Goal: Task Accomplishment & Management: Manage account settings

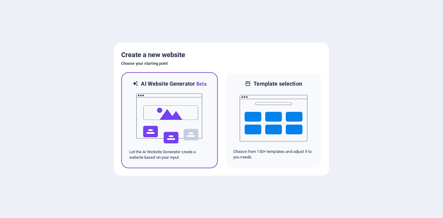
click at [188, 104] on img at bounding box center [170, 118] width 68 height 61
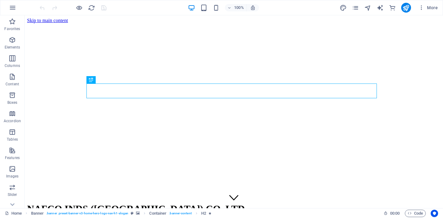
click at [11, 40] on icon "button" at bounding box center [12, 39] width 7 height 7
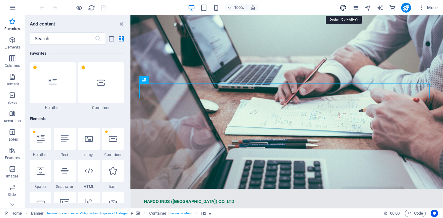
click at [342, 8] on icon "design" at bounding box center [342, 7] width 7 height 7
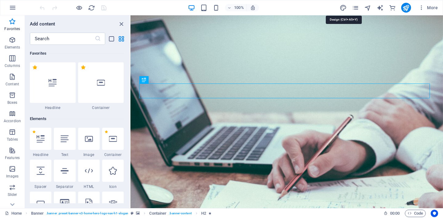
select select "px"
select select "200"
select select "px"
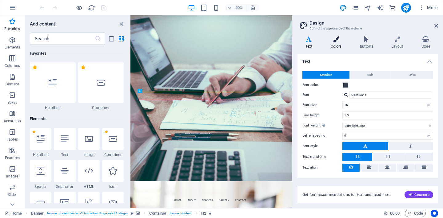
click at [333, 43] on h4 "Colors" at bounding box center [336, 42] width 29 height 13
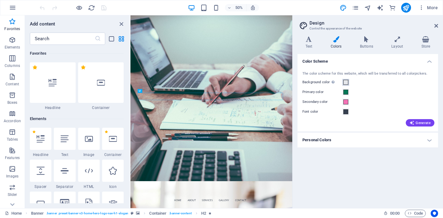
click at [346, 82] on span at bounding box center [345, 82] width 5 height 5
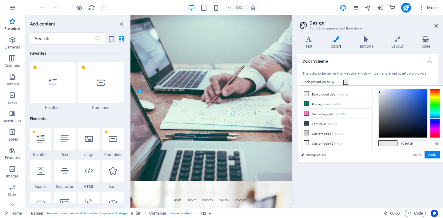
click at [346, 82] on span at bounding box center [345, 82] width 5 height 5
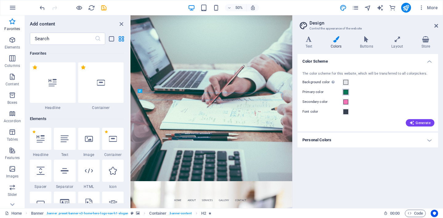
click at [346, 91] on span at bounding box center [345, 92] width 5 height 5
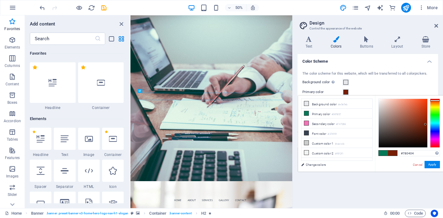
drag, startPoint x: 430, startPoint y: 124, endPoint x: 432, endPoint y: 95, distance: 29.6
click at [432, 95] on body "NAFCO INDS ([GEOGRAPHIC_DATA]) CO.,LTD Home Favorites Elements Columns Content …" at bounding box center [221, 109] width 443 height 218
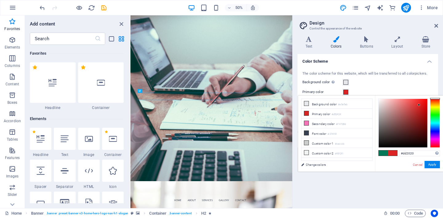
drag, startPoint x: 422, startPoint y: 108, endPoint x: 419, endPoint y: 105, distance: 3.3
click at [419, 105] on div at bounding box center [402, 123] width 49 height 49
click at [319, 125] on li "Secondary color #F472B6" at bounding box center [336, 124] width 71 height 10
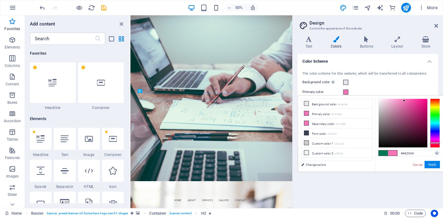
click at [404, 134] on div at bounding box center [402, 123] width 49 height 49
drag, startPoint x: 416, startPoint y: 117, endPoint x: 421, endPoint y: 101, distance: 17.4
click at [421, 100] on div at bounding box center [402, 123] width 49 height 49
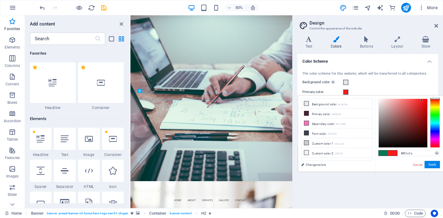
drag, startPoint x: 433, startPoint y: 108, endPoint x: 434, endPoint y: 98, distance: 9.9
click at [434, 98] on div "#f51c1c Supported formats #0852ed rgb(8, 82, 237) rgba(8, 82, 237, 90%) hsv(221…" at bounding box center [409, 178] width 68 height 165
type input "#d21d1d"
click at [420, 107] on div at bounding box center [402, 123] width 49 height 49
click at [431, 164] on button "Apply" at bounding box center [431, 164] width 15 height 7
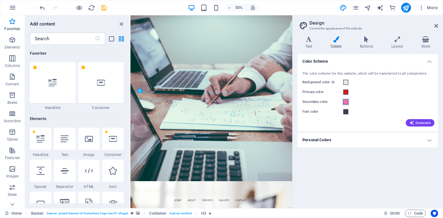
click at [344, 104] on span at bounding box center [345, 102] width 5 height 5
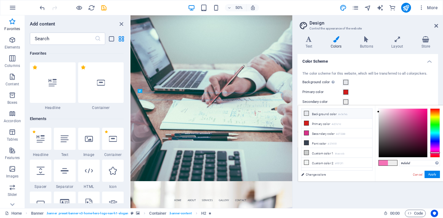
type input "#f1f1f1"
click at [370, 111] on div "less Background color #e5e7eb Primary color #d21d1d Secondary color #d73288 Fon…" at bounding box center [370, 143] width 145 height 76
click at [435, 175] on button "Apply" at bounding box center [431, 174] width 15 height 7
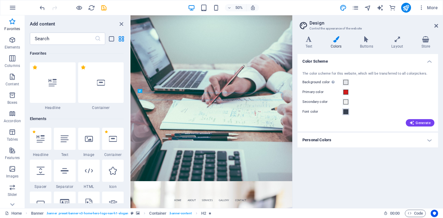
click at [346, 111] on span at bounding box center [345, 111] width 5 height 5
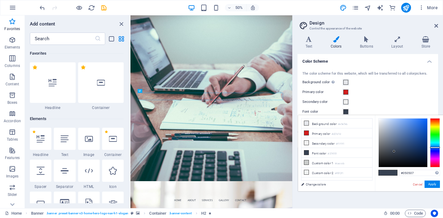
type input "#000000"
click at [388, 171] on div "#000000 Supported formats #0852ed rgb(8, 82, 237) rgba(8, 82, 237, 90%) hsv(221…" at bounding box center [409, 197] width 68 height 165
click at [435, 186] on button "Apply" at bounding box center [431, 184] width 15 height 7
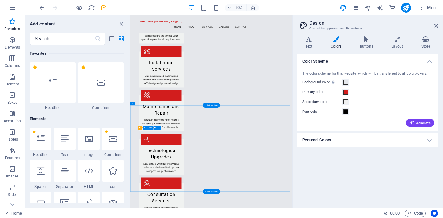
scroll to position [1361, 0]
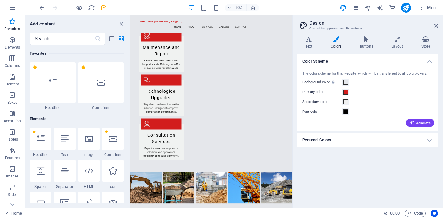
click at [374, 172] on div "Color Scheme The color scheme for this website, which will be transferred to al…" at bounding box center [367, 128] width 140 height 149
click at [407, 140] on h4 "Personal Colors" at bounding box center [367, 140] width 140 height 15
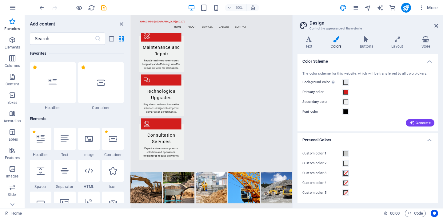
click at [346, 173] on span at bounding box center [345, 173] width 5 height 5
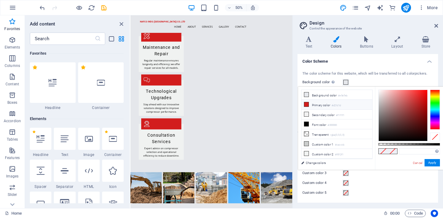
click at [340, 107] on small "#d21d1d" at bounding box center [335, 106] width 9 height 4
type input "#d21d1d"
click at [433, 163] on button "Apply" at bounding box center [431, 162] width 15 height 7
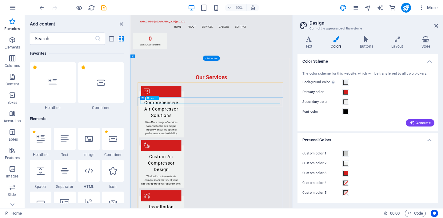
scroll to position [875, 0]
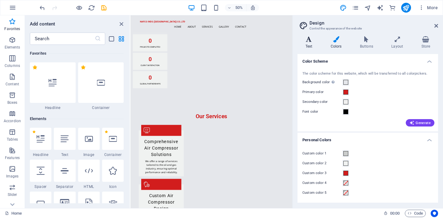
click at [310, 42] on icon at bounding box center [308, 39] width 23 height 6
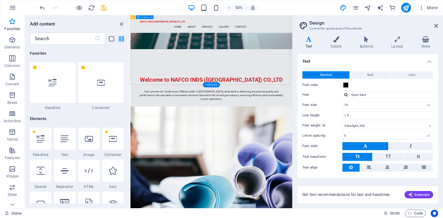
scroll to position [0, 0]
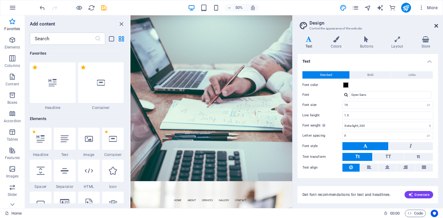
click at [437, 25] on icon at bounding box center [436, 25] width 4 height 5
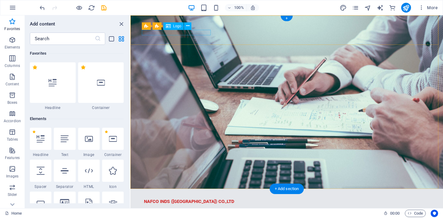
click at [191, 199] on div "NAFCO INDS ([GEOGRAPHIC_DATA]) CO.,LTD" at bounding box center [286, 202] width 285 height 6
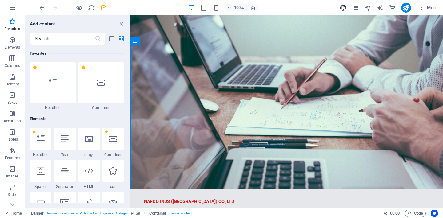
click at [344, 8] on icon "design" at bounding box center [342, 7] width 7 height 7
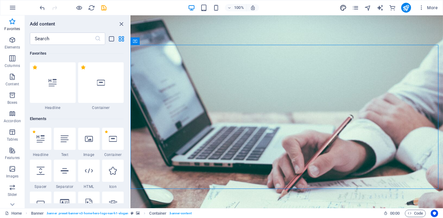
select select "px"
select select "200"
select select "px"
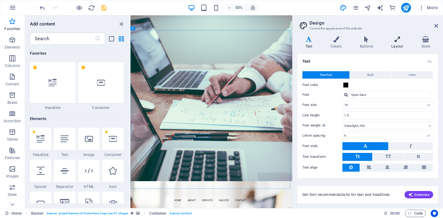
click at [401, 43] on h4 "Layout" at bounding box center [398, 42] width 30 height 13
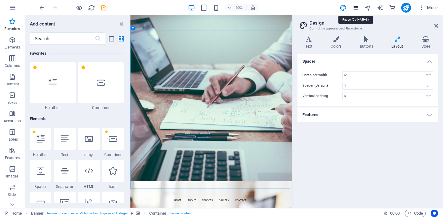
click at [352, 7] on icon "pages" at bounding box center [355, 7] width 7 height 7
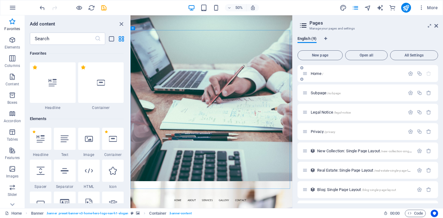
click at [328, 72] on p "Home /" at bounding box center [356, 74] width 92 height 4
click at [411, 74] on icon "button" at bounding box center [409, 73] width 5 height 5
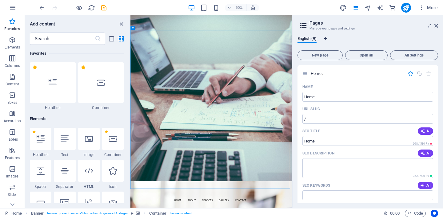
click at [326, 37] on icon "Language Tabs" at bounding box center [325, 39] width 3 height 4
select select "41"
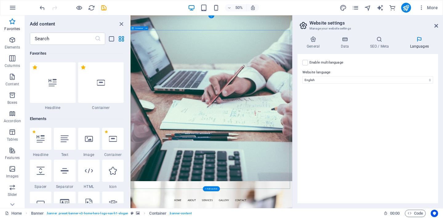
click at [138, 28] on span "Container" at bounding box center [139, 28] width 8 height 2
click at [11, 57] on icon "button" at bounding box center [12, 58] width 7 height 7
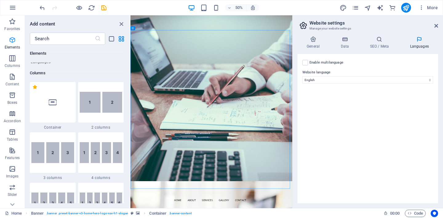
scroll to position [304, 0]
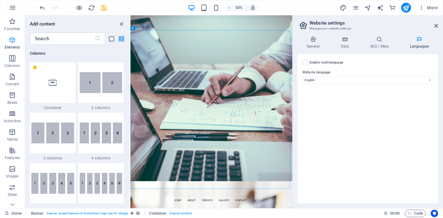
click at [14, 43] on icon "button" at bounding box center [12, 39] width 7 height 7
click at [435, 25] on icon at bounding box center [436, 25] width 4 height 5
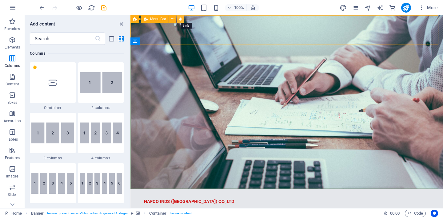
click at [180, 18] on icon at bounding box center [180, 19] width 3 height 6
select select "rem"
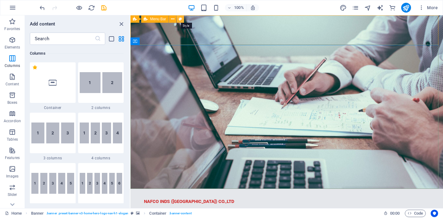
select select "preset-menu-v2-home-5"
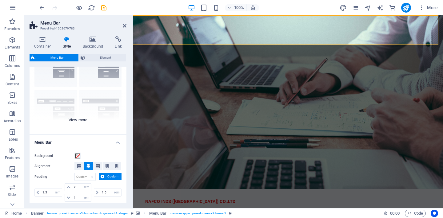
scroll to position [38, 0]
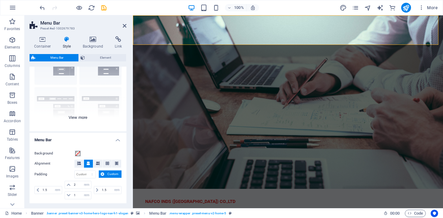
click at [80, 119] on div "Border Centered Default Fixed Loki Trigger Wide XXL" at bounding box center [78, 85] width 97 height 92
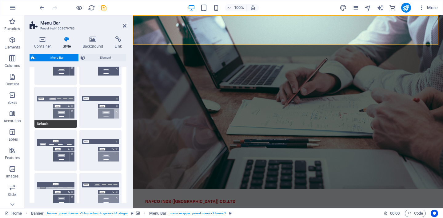
click at [57, 110] on button "Default" at bounding box center [55, 107] width 42 height 41
type input "1"
select select "rem"
type input "1"
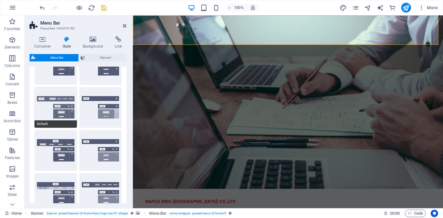
type input "1"
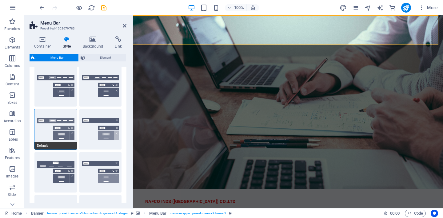
scroll to position [0, 0]
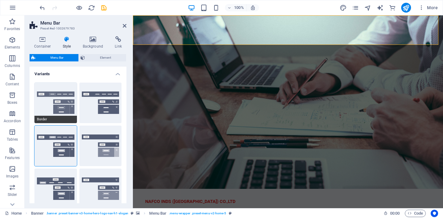
click at [57, 104] on button "Border" at bounding box center [55, 103] width 42 height 41
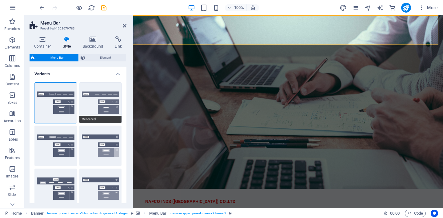
click at [106, 110] on button "Centered" at bounding box center [100, 103] width 42 height 41
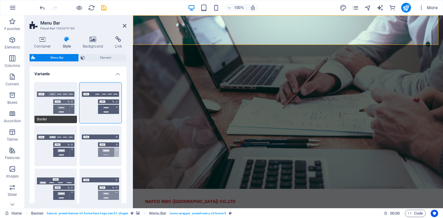
click at [68, 108] on button "Border" at bounding box center [55, 103] width 42 height 41
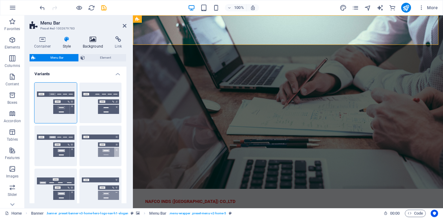
click at [99, 43] on h4 "Background" at bounding box center [94, 42] width 32 height 13
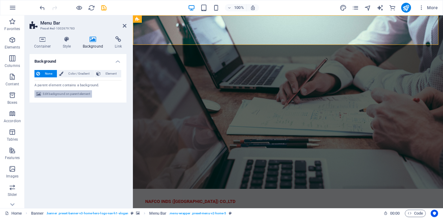
click at [60, 91] on div "None Color / Gradient Element Stretch background to full-width Color overlay Pl…" at bounding box center [78, 84] width 97 height 38
click at [55, 94] on span "Edit background on parent element" at bounding box center [66, 93] width 47 height 7
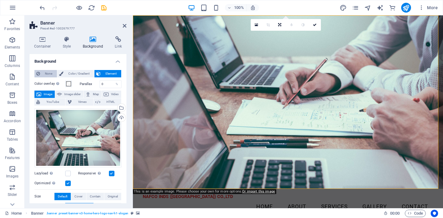
click at [46, 74] on span "None" at bounding box center [48, 73] width 13 height 7
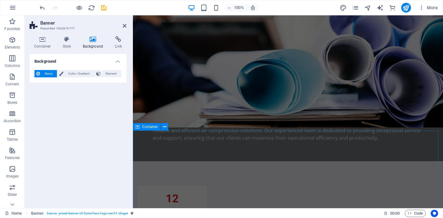
scroll to position [283, 0]
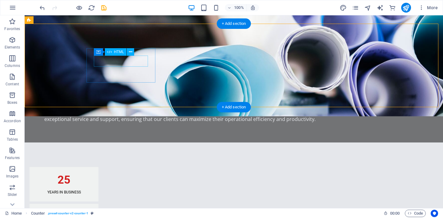
click at [91, 175] on div "25" at bounding box center [64, 180] width 54 height 11
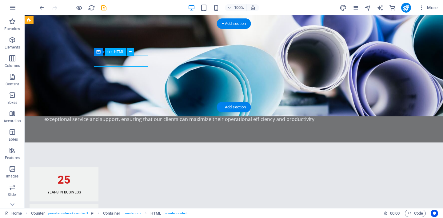
click at [91, 175] on div "25" at bounding box center [64, 180] width 54 height 11
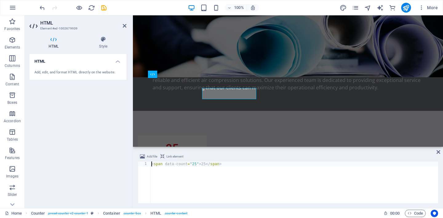
scroll to position [250, 0]
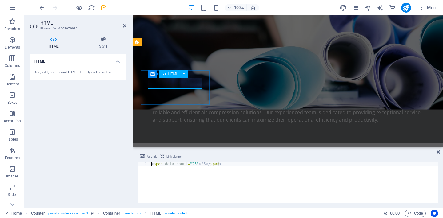
click at [179, 175] on div "25" at bounding box center [172, 180] width 54 height 11
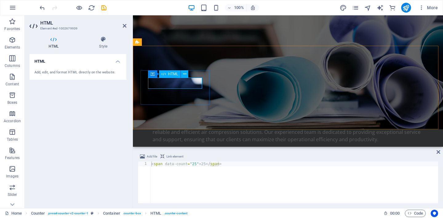
scroll to position [293, 0]
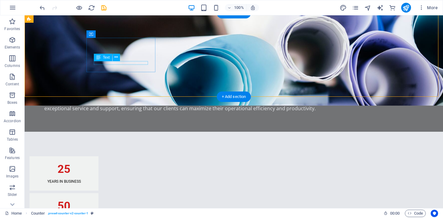
click at [91, 180] on div "Years in Business" at bounding box center [64, 182] width 54 height 4
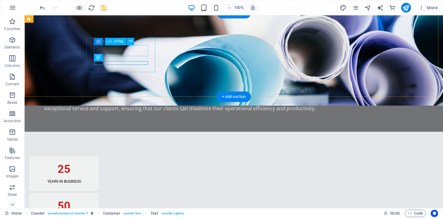
click at [91, 164] on div "25" at bounding box center [64, 169] width 54 height 11
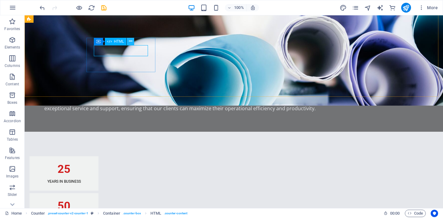
click at [131, 41] on icon at bounding box center [130, 41] width 3 height 6
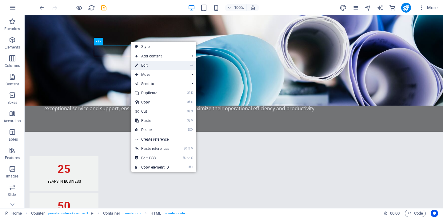
click at [161, 67] on link "⏎ Edit" at bounding box center [151, 65] width 41 height 9
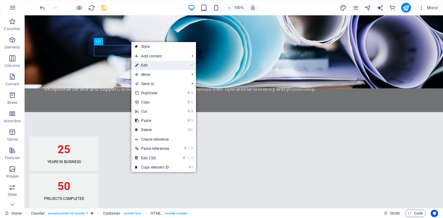
scroll to position [283, 0]
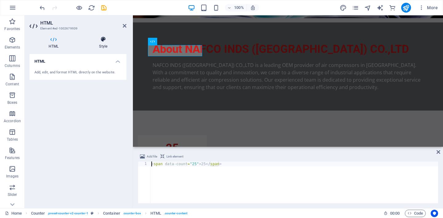
click at [107, 42] on icon at bounding box center [103, 39] width 46 height 6
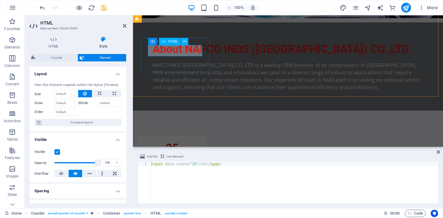
click at [176, 143] on div "25" at bounding box center [172, 148] width 54 height 11
click at [56, 38] on icon at bounding box center [54, 39] width 48 height 6
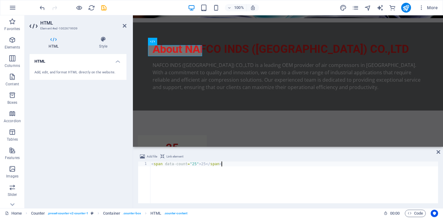
drag, startPoint x: 196, startPoint y: 167, endPoint x: 194, endPoint y: 164, distance: 3.3
click at [194, 164] on div "< span data-count = "25" > 25 </ span >" at bounding box center [294, 188] width 288 height 52
click at [201, 163] on div "< span data-count = "9" > 25 </ span >" at bounding box center [294, 188] width 288 height 52
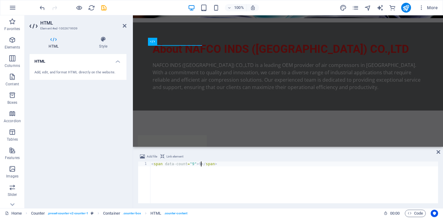
scroll to position [0, 4]
click at [183, 183] on div "< span data-count = "9" > 9 </ span >" at bounding box center [294, 188] width 288 height 52
type textarea "<span data-count="9">9</span>"
click at [439, 152] on icon at bounding box center [438, 152] width 4 height 5
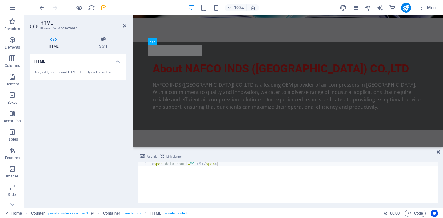
scroll to position [293, 0]
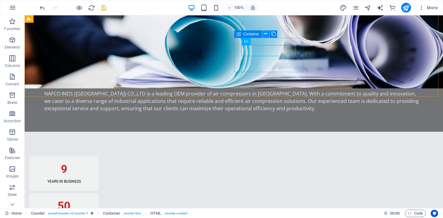
click at [265, 36] on icon at bounding box center [265, 34] width 3 height 6
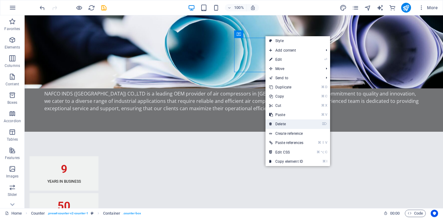
click at [285, 126] on link "⌦ Delete" at bounding box center [285, 124] width 41 height 9
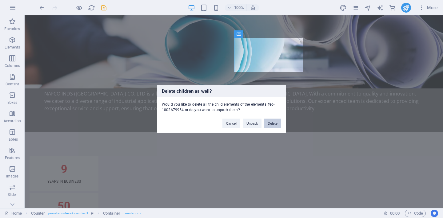
click at [267, 121] on button "Delete" at bounding box center [272, 123] width 17 height 9
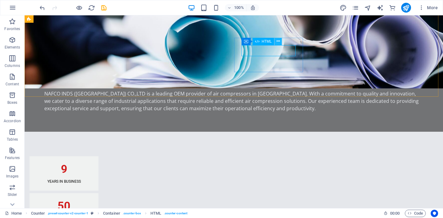
click at [280, 41] on button at bounding box center [277, 41] width 7 height 7
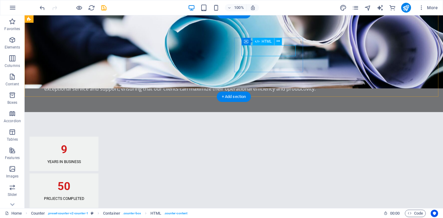
scroll to position [283, 0]
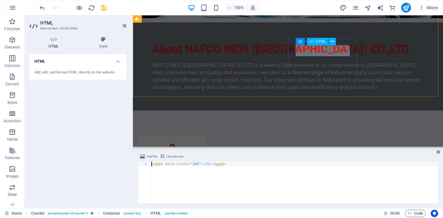
click at [199, 216] on div "100" at bounding box center [172, 221] width 54 height 11
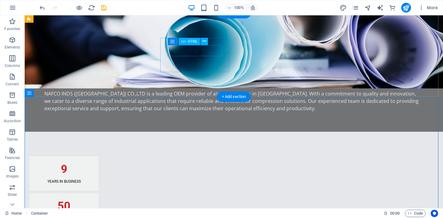
click at [91, 201] on div "50" at bounding box center [64, 206] width 54 height 11
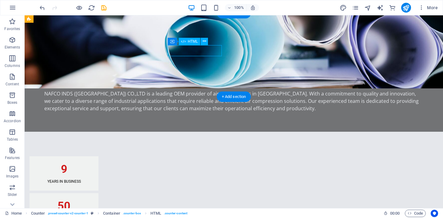
click at [91, 201] on div "50" at bounding box center [64, 206] width 54 height 11
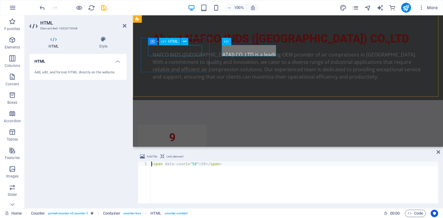
scroll to position [283, 0]
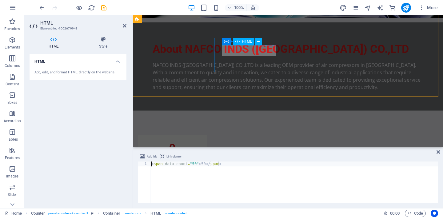
click at [199, 179] on div "50" at bounding box center [172, 184] width 54 height 11
click at [193, 165] on div "< span data-count = "50" > 50 </ span >" at bounding box center [294, 188] width 288 height 52
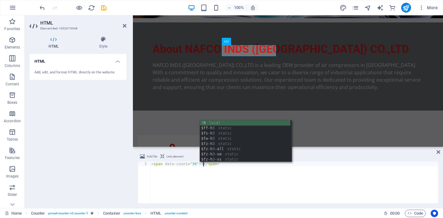
scroll to position [0, 4]
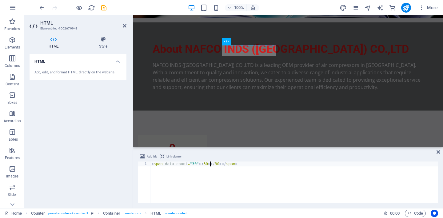
click at [270, 162] on div "Add file Link element <span data-count="30"><30></30></span> 1 < span data-coun…" at bounding box center [288, 178] width 300 height 50
click at [231, 183] on div "< span data-count = "50" > 50 </ span >" at bounding box center [294, 188] width 288 height 52
drag, startPoint x: 205, startPoint y: 164, endPoint x: 201, endPoint y: 164, distance: 4.6
click at [201, 164] on div "< span data-count = "50" > 50 </ span >" at bounding box center [294, 188] width 288 height 52
click at [215, 179] on div "< span data-count = "50" > 30 </ span >" at bounding box center [294, 188] width 288 height 52
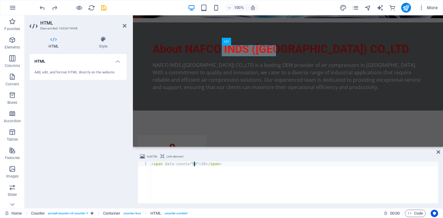
click at [195, 163] on div "< span data-count = "50" > 30 </ span >" at bounding box center [294, 188] width 288 height 52
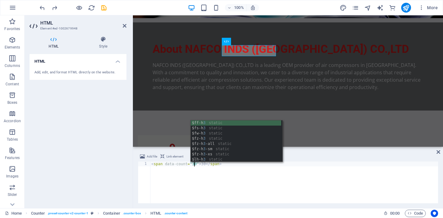
scroll to position [0, 4]
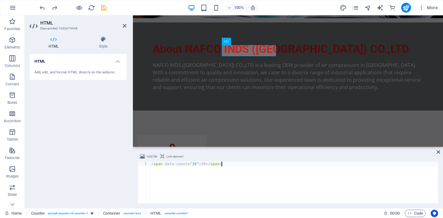
click at [242, 176] on div "< span data-count = "30" > 30 </ span >" at bounding box center [294, 188] width 288 height 52
type textarea "<span data-count="30">30</span>"
click at [439, 152] on icon at bounding box center [438, 152] width 4 height 5
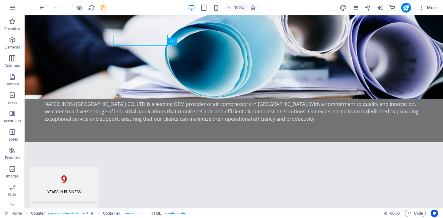
scroll to position [293, 0]
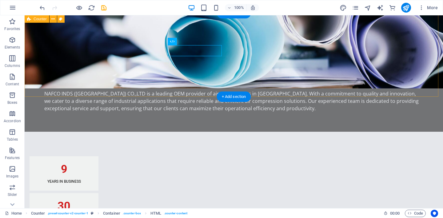
click at [342, 132] on div "9 Years in Business 30 Projects Completed 100 Global Partnerships" at bounding box center [234, 210] width 418 height 157
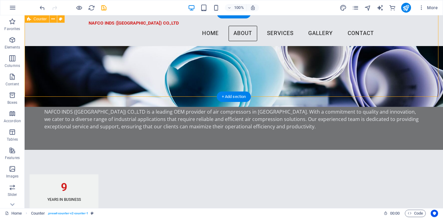
scroll to position [249, 0]
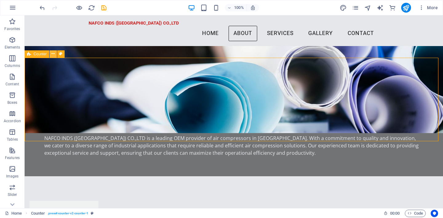
click at [52, 55] on icon at bounding box center [52, 54] width 3 height 6
click at [50, 54] on button at bounding box center [52, 53] width 7 height 7
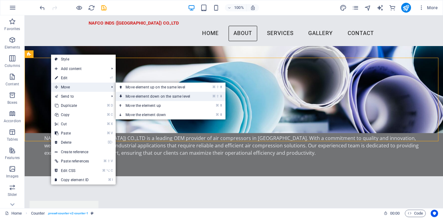
click at [189, 98] on link "⌘ ⇧ ⬇ Move element down on the same level" at bounding box center [159, 96] width 87 height 9
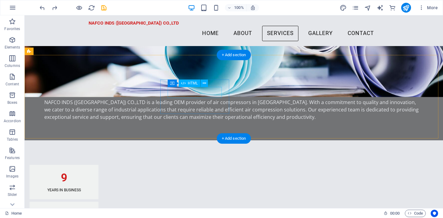
scroll to position [237, 0]
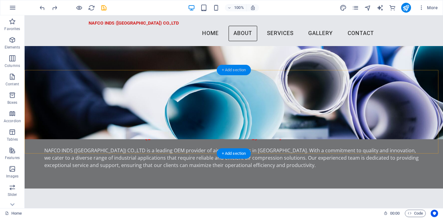
drag, startPoint x: 228, startPoint y: 72, endPoint x: 98, endPoint y: 56, distance: 131.5
click at [228, 72] on div "+ Add section" at bounding box center [234, 70] width 34 height 10
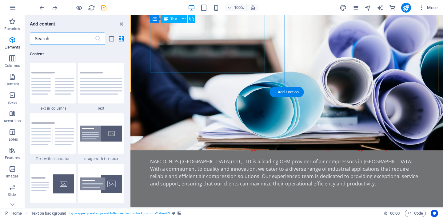
scroll to position [1075, 0]
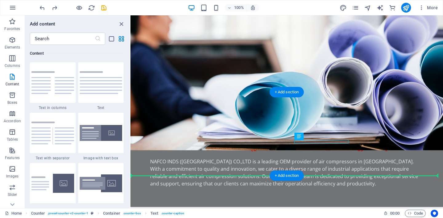
drag, startPoint x: 330, startPoint y: 142, endPoint x: 369, endPoint y: 141, distance: 39.0
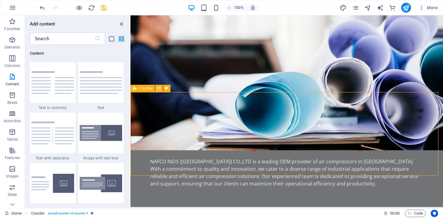
click at [157, 89] on icon at bounding box center [158, 88] width 3 height 6
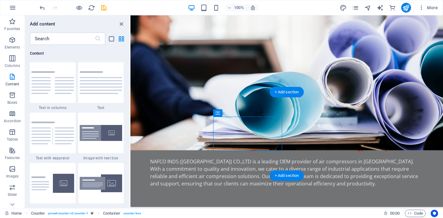
drag, startPoint x: 254, startPoint y: 139, endPoint x: 252, endPoint y: 143, distance: 4.2
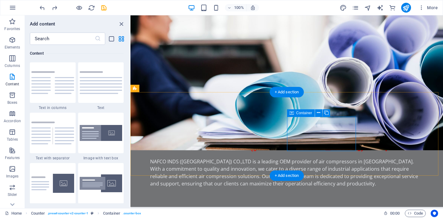
click at [289, 113] on icon at bounding box center [291, 112] width 4 height 7
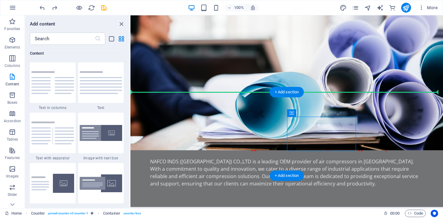
drag, startPoint x: 419, startPoint y: 128, endPoint x: 355, endPoint y: 113, distance: 66.2
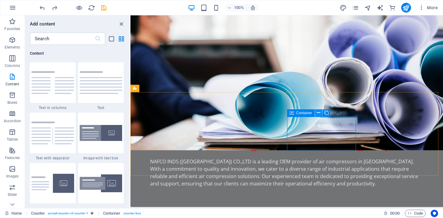
click at [319, 115] on icon at bounding box center [318, 113] width 3 height 6
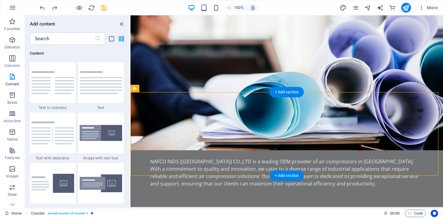
click at [292, 92] on div "+ Add section" at bounding box center [287, 92] width 34 height 10
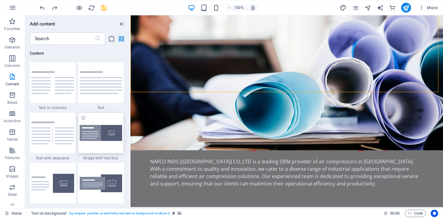
scroll to position [1197, 0]
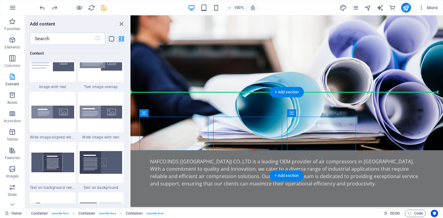
drag, startPoint x: 196, startPoint y: 121, endPoint x: 338, endPoint y: 114, distance: 142.2
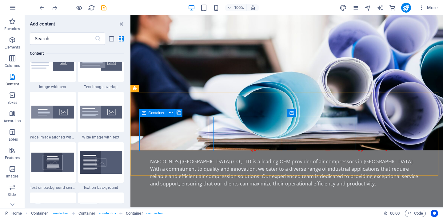
click at [144, 115] on icon at bounding box center [144, 112] width 4 height 7
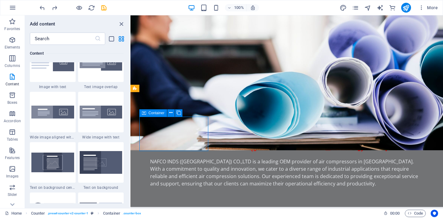
click at [144, 113] on icon at bounding box center [144, 112] width 4 height 7
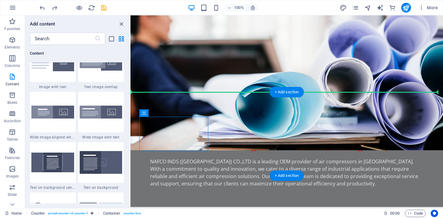
drag, startPoint x: 274, startPoint y: 128, endPoint x: 231, endPoint y: 116, distance: 44.8
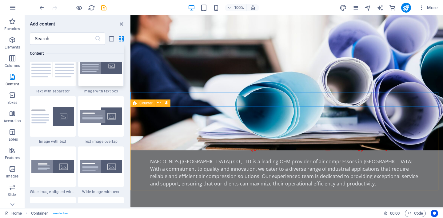
scroll to position [1114, 0]
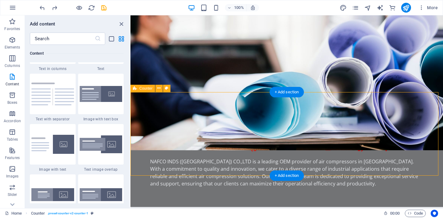
drag, startPoint x: 413, startPoint y: 130, endPoint x: 415, endPoint y: 122, distance: 8.0
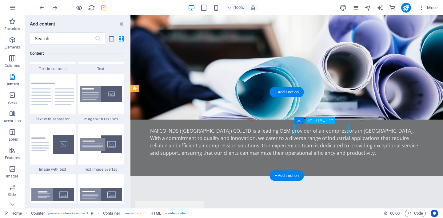
scroll to position [204, 0]
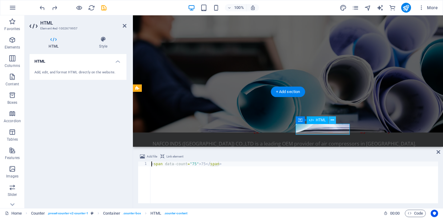
click at [334, 120] on button at bounding box center [331, 119] width 7 height 7
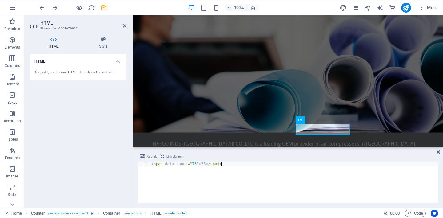
click at [235, 189] on div "< span data-count = "75" > 75 </ span >" at bounding box center [294, 188] width 288 height 52
drag, startPoint x: 205, startPoint y: 166, endPoint x: 200, endPoint y: 166, distance: 4.6
click at [200, 166] on div "< span data-count = "75" > 75 </ span >" at bounding box center [294, 188] width 288 height 52
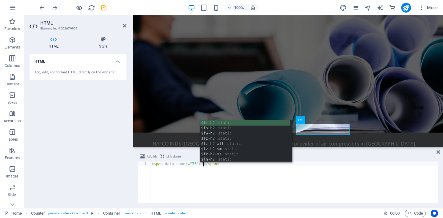
scroll to position [0, 4]
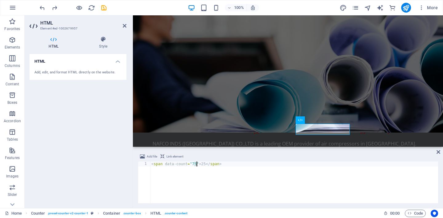
click at [197, 166] on div "< span data-count = "75" > 25 </ span >" at bounding box center [294, 188] width 288 height 52
click at [322, 184] on div "< span data-count = "25" > 25 </ span >" at bounding box center [294, 188] width 288 height 52
type textarea "<span data-count="25">25</span>"
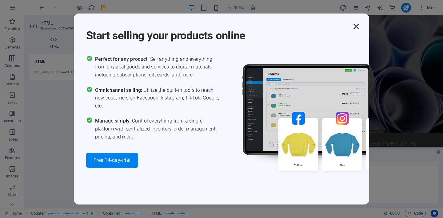
click at [354, 26] on icon "button" at bounding box center [355, 26] width 11 height 11
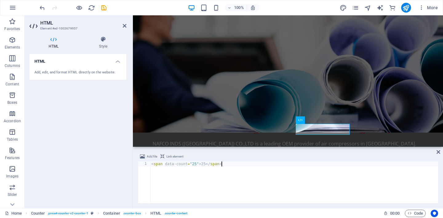
scroll to position [0, 5]
click at [124, 25] on icon at bounding box center [125, 25] width 4 height 5
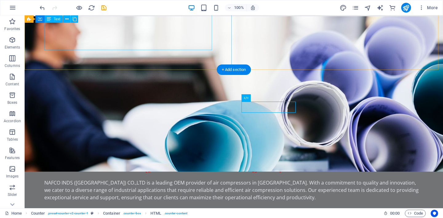
scroll to position [237, 0]
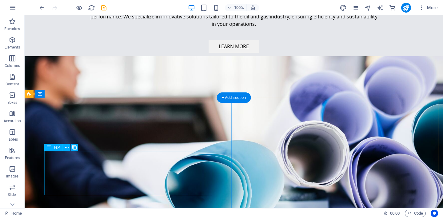
scroll to position [92, 0]
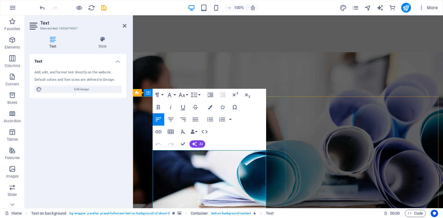
scroll to position [193, 0]
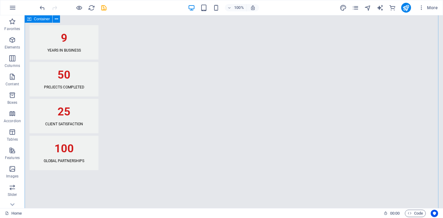
scroll to position [431, 0]
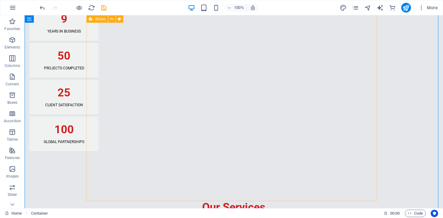
scroll to position [448, 0]
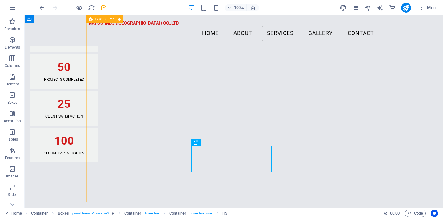
scroll to position [428, 0]
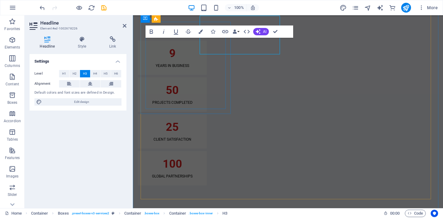
scroll to position [450, 0]
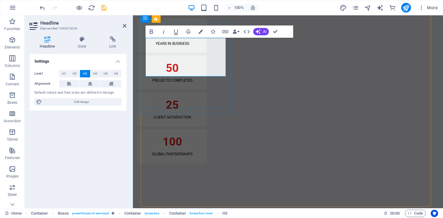
drag, startPoint x: 206, startPoint y: 71, endPoint x: 145, endPoint y: 72, distance: 61.5
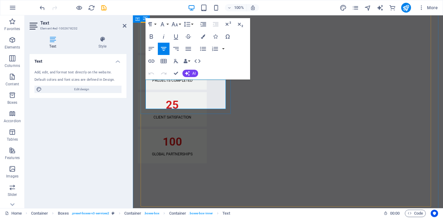
drag, startPoint x: 179, startPoint y: 92, endPoint x: 223, endPoint y: 92, distance: 43.9
drag, startPoint x: 220, startPoint y: 85, endPoint x: 200, endPoint y: 85, distance: 20.0
drag, startPoint x: 154, startPoint y: 92, endPoint x: 160, endPoint y: 92, distance: 6.8
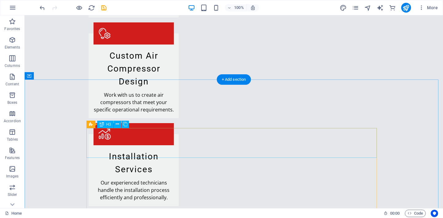
scroll to position [794, 0]
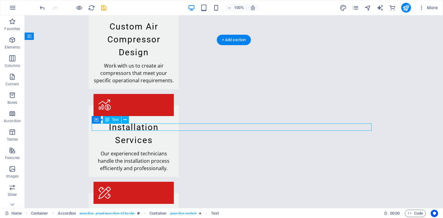
scroll to position [794, 0]
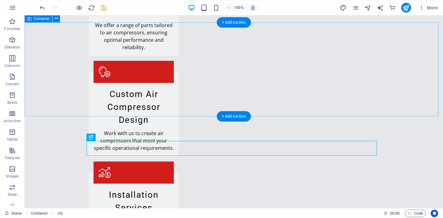
scroll to position [720, 0]
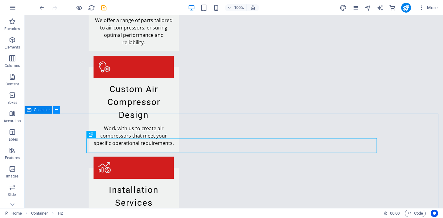
click at [56, 110] on icon at bounding box center [56, 110] width 3 height 6
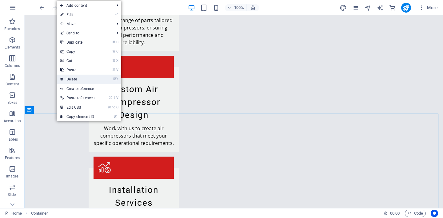
click at [84, 78] on link "⌦ Delete" at bounding box center [77, 79] width 41 height 9
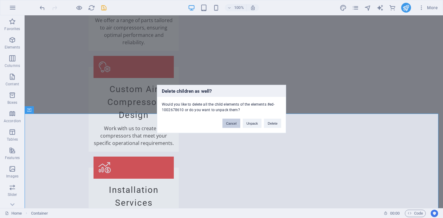
click at [234, 125] on button "Cancel" at bounding box center [231, 123] width 18 height 9
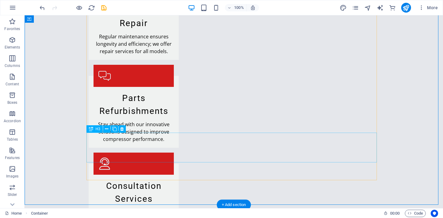
scroll to position [989, 0]
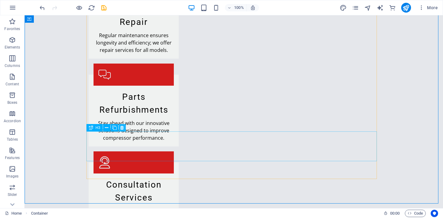
click at [123, 128] on icon at bounding box center [121, 128] width 3 height 6
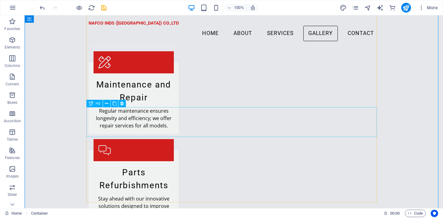
scroll to position [913, 0]
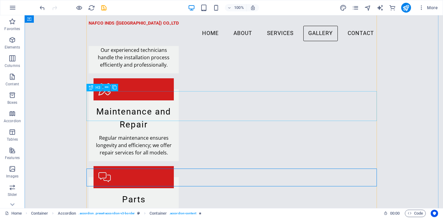
scroll to position [837, 0]
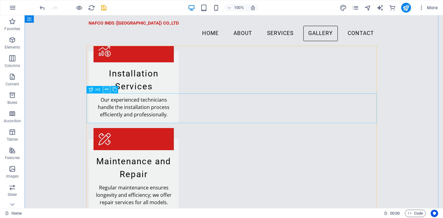
click at [107, 90] on icon at bounding box center [106, 89] width 3 height 6
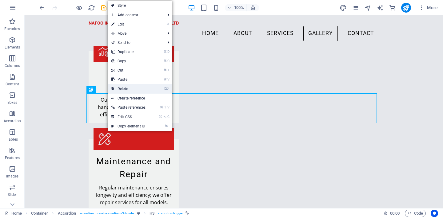
click at [141, 90] on link "⌦ Delete" at bounding box center [128, 88] width 41 height 9
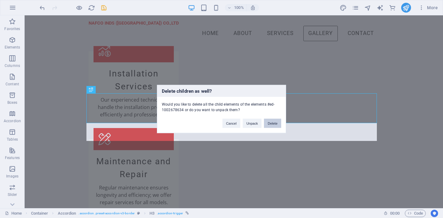
click at [272, 126] on button "Delete" at bounding box center [272, 123] width 17 height 9
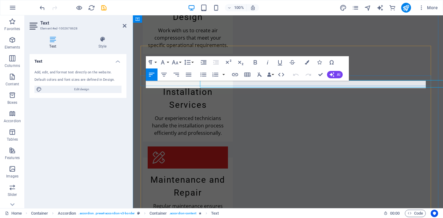
scroll to position [837, 0]
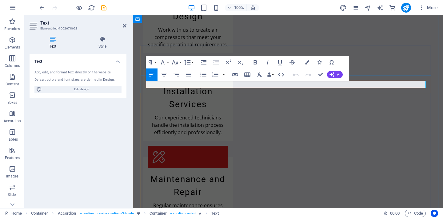
drag, startPoint x: 241, startPoint y: 85, endPoint x: 353, endPoint y: 81, distance: 112.5
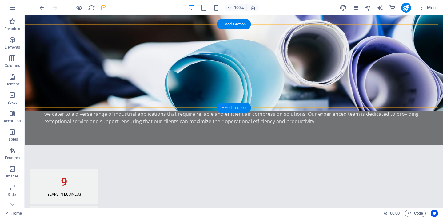
scroll to position [282, 0]
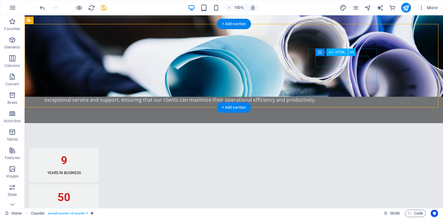
scroll to position [250, 0]
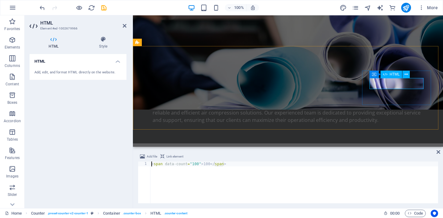
click at [403, 75] on button at bounding box center [405, 74] width 7 height 7
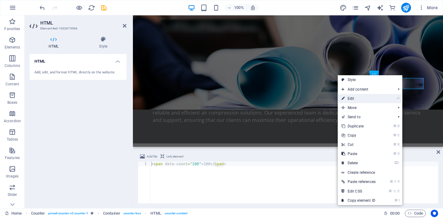
click at [356, 97] on link "⏎ Edit" at bounding box center [357, 98] width 41 height 9
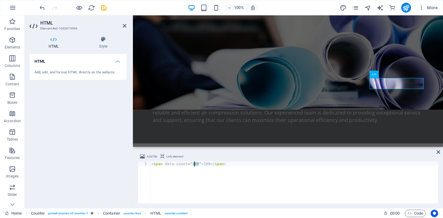
drag, startPoint x: 199, startPoint y: 164, endPoint x: 193, endPoint y: 164, distance: 6.8
click at [193, 164] on div "< span data-count = "100" > 100 </ span >" at bounding box center [294, 188] width 288 height 52
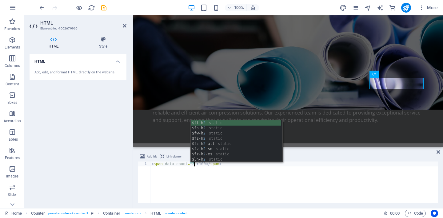
scroll to position [0, 3]
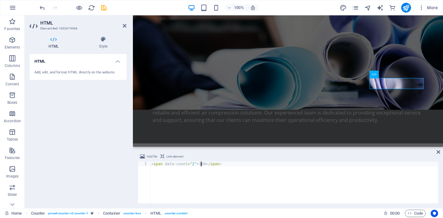
click at [201, 164] on div "< span data-count = "2" > 100 </ span >" at bounding box center [294, 188] width 288 height 52
click at [206, 164] on div "< span data-count = "2" > 100 </ span >" at bounding box center [294, 188] width 288 height 52
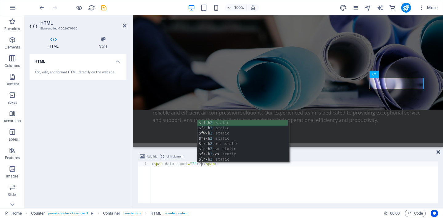
type textarea "<span data-count="2">2</span>"
click at [439, 150] on icon at bounding box center [438, 152] width 4 height 5
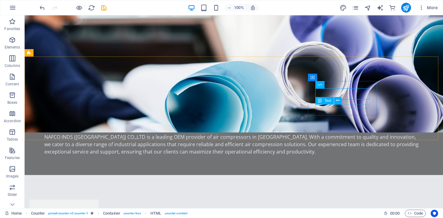
click at [344, 104] on div "Text" at bounding box center [330, 101] width 30 height 8
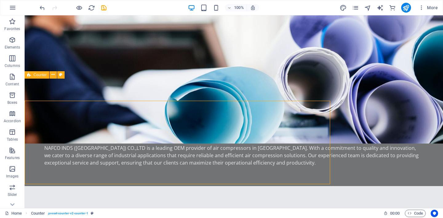
scroll to position [228, 0]
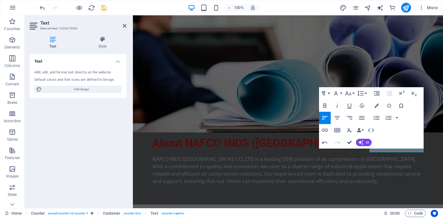
scroll to position [206, 0]
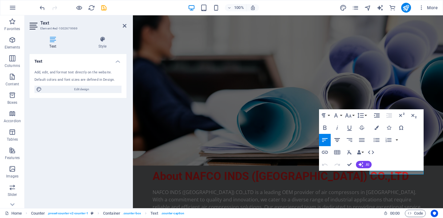
click at [339, 140] on icon "button" at bounding box center [336, 139] width 7 height 7
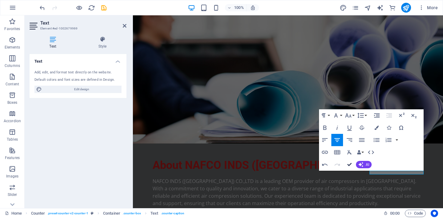
scroll to position [184, 0]
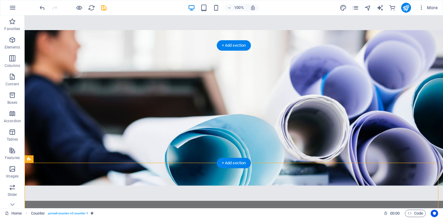
scroll to position [144, 0]
click at [298, 120] on figure at bounding box center [234, 107] width 418 height 155
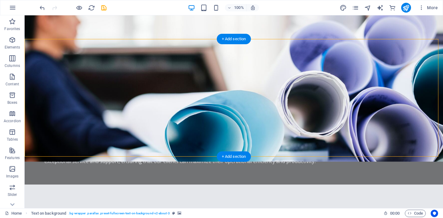
scroll to position [289, 0]
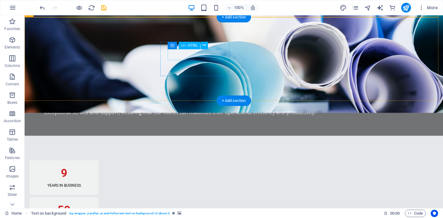
click at [91, 205] on div "50" at bounding box center [64, 210] width 54 height 11
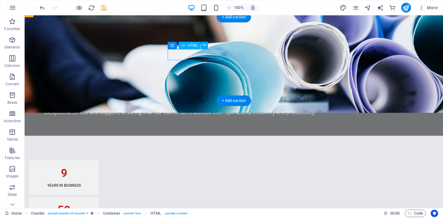
click at [91, 205] on div "50" at bounding box center [64, 210] width 54 height 11
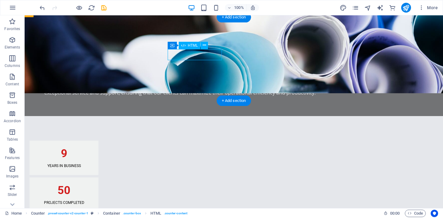
scroll to position [257, 0]
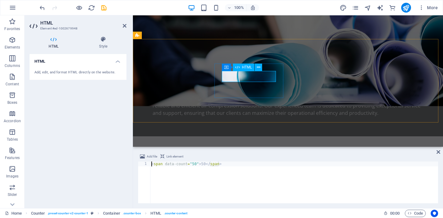
click at [199, 205] on div "50" at bounding box center [172, 210] width 54 height 11
click at [259, 68] on icon at bounding box center [258, 67] width 3 height 6
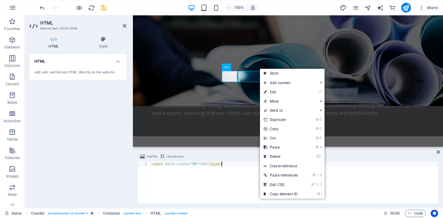
drag, startPoint x: 219, startPoint y: 183, endPoint x: 203, endPoint y: 176, distance: 17.7
click at [219, 183] on div "< span data-count = "50" > 50 </ span >" at bounding box center [294, 188] width 288 height 52
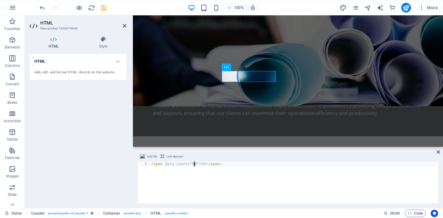
click at [194, 166] on div "< span data-count = "50" > 50 </ span >" at bounding box center [294, 188] width 288 height 52
click at [192, 165] on div "< span data-count = "50" > 50 </ span >" at bounding box center [294, 188] width 288 height 52
click at [205, 167] on div "< span data-count = ">30" > 50 </ span >" at bounding box center [294, 188] width 288 height 52
click at [204, 165] on div "< span data-count = ">30" > 50 </ span >" at bounding box center [294, 188] width 288 height 52
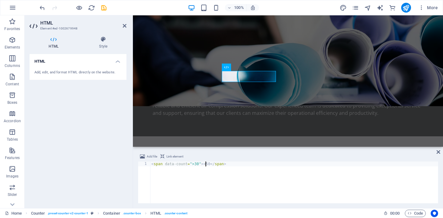
scroll to position [0, 4]
type textarea "<span data-count=">30">>30</span>"
click at [437, 151] on icon at bounding box center [438, 152] width 4 height 5
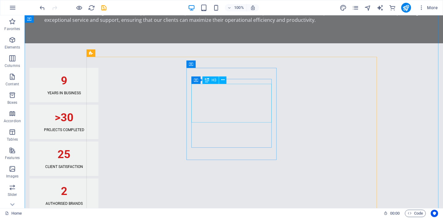
scroll to position [486, 0]
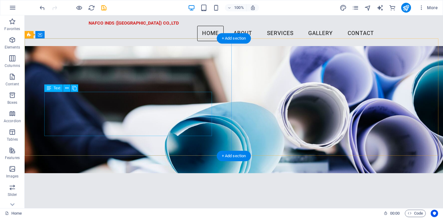
scroll to position [35, 0]
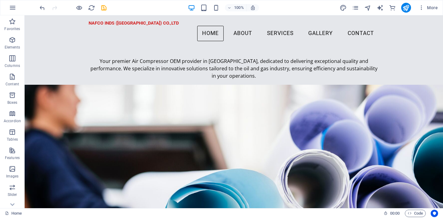
click at [348, 9] on div "More" at bounding box center [389, 8] width 100 height 10
click at [345, 8] on icon "design" at bounding box center [342, 7] width 7 height 7
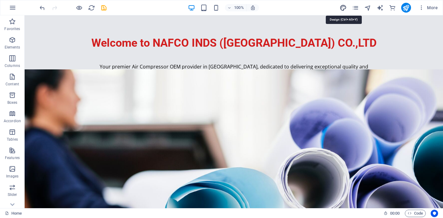
select select "rem"
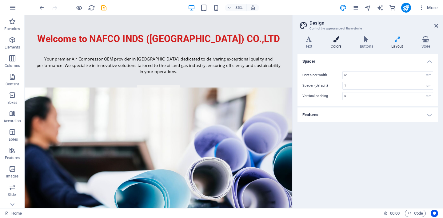
click at [336, 41] on icon at bounding box center [335, 39] width 27 height 6
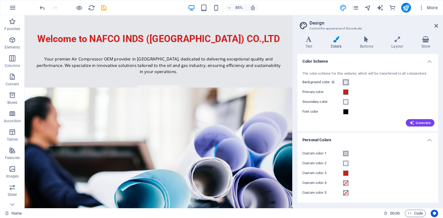
click at [346, 80] on span at bounding box center [345, 82] width 5 height 5
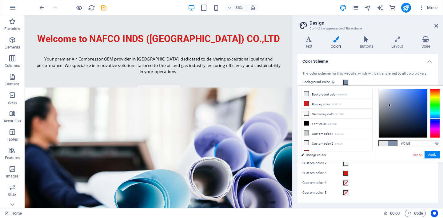
type input "#ffffff"
drag, startPoint x: 396, startPoint y: 118, endPoint x: 370, endPoint y: 77, distance: 48.2
click at [370, 77] on body "NAFCO INDS ([GEOGRAPHIC_DATA]) CO.,LTD Home Favorites Elements Columns Content …" at bounding box center [221, 109] width 443 height 218
click at [433, 155] on button "Apply" at bounding box center [431, 154] width 15 height 7
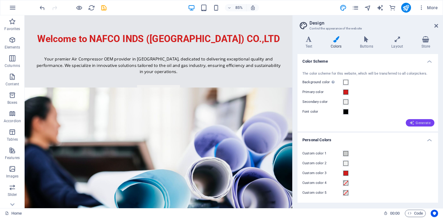
click at [425, 124] on span "Generate" at bounding box center [419, 122] width 21 height 5
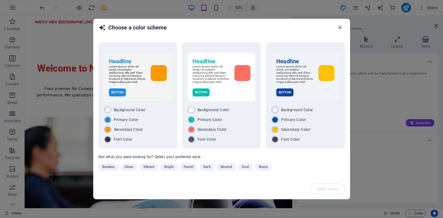
scroll to position [35, 0]
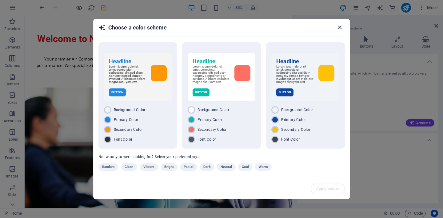
click at [339, 25] on icon "button" at bounding box center [339, 27] width 7 height 7
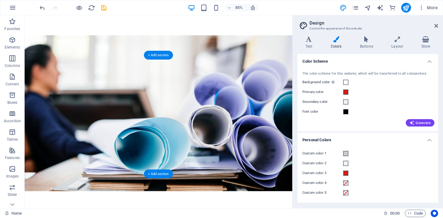
scroll to position [158, 0]
click at [305, 43] on h4 "Text" at bounding box center [309, 42] width 25 height 13
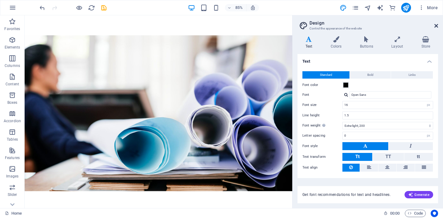
click at [435, 25] on icon at bounding box center [436, 25] width 4 height 5
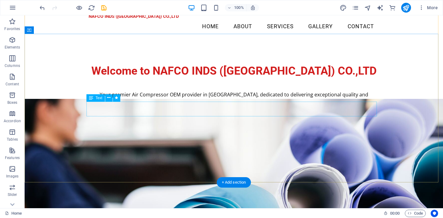
scroll to position [7, 0]
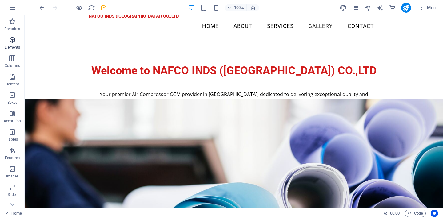
click at [10, 43] on icon "button" at bounding box center [12, 39] width 7 height 7
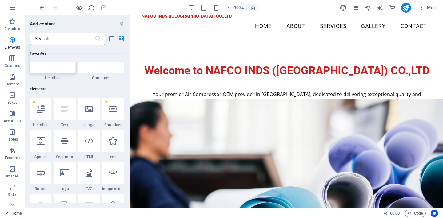
scroll to position [0, 0]
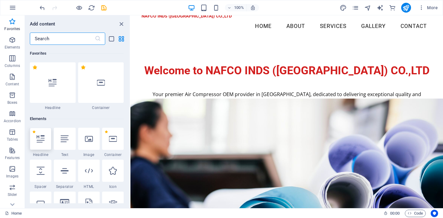
click at [44, 143] on div at bounding box center [41, 139] width 22 height 22
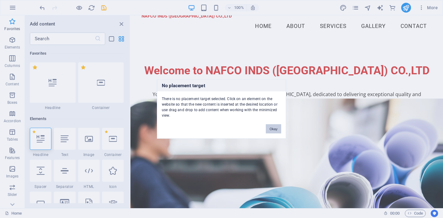
click at [268, 128] on button "Okay" at bounding box center [273, 128] width 15 height 9
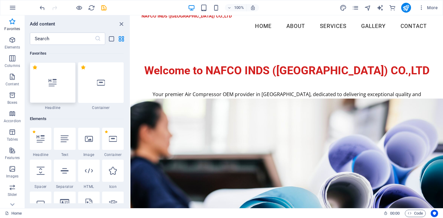
click at [68, 86] on div at bounding box center [53, 82] width 46 height 41
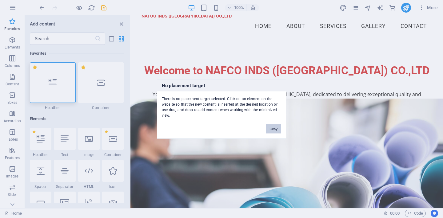
click at [280, 127] on button "Okay" at bounding box center [273, 128] width 15 height 9
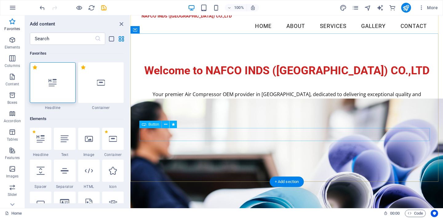
click at [299, 134] on div "Learn More" at bounding box center [286, 131] width 290 height 13
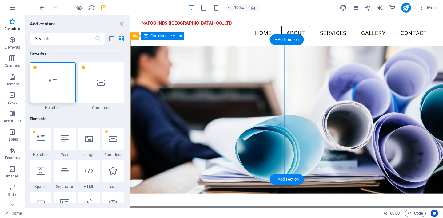
scroll to position [148, 0]
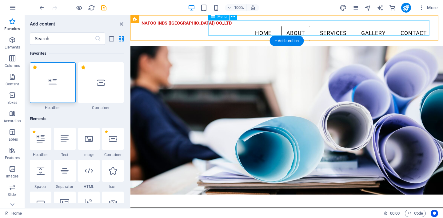
click at [328, 27] on nav "Home About Services Gallery Contact" at bounding box center [286, 33] width 290 height 15
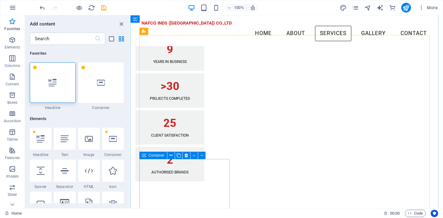
scroll to position [425, 0]
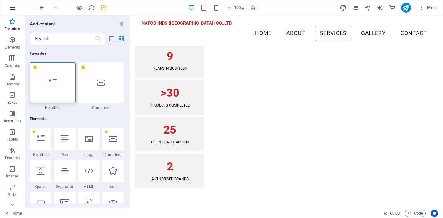
click at [14, 8] on icon "button" at bounding box center [12, 7] width 7 height 7
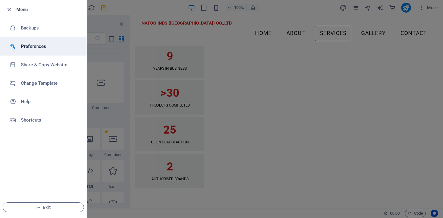
click at [55, 50] on li "Preferences" at bounding box center [43, 46] width 86 height 18
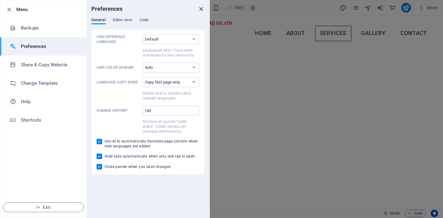
click at [201, 9] on icon "close" at bounding box center [200, 9] width 7 height 7
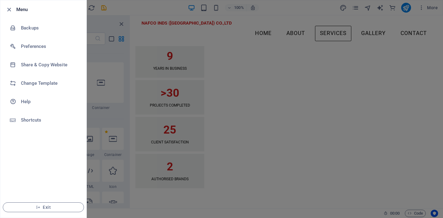
click at [223, 32] on div at bounding box center [221, 109] width 443 height 218
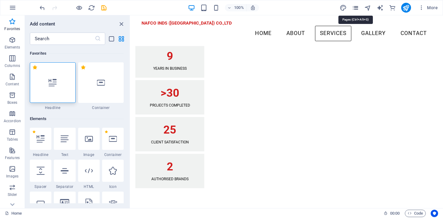
click at [355, 7] on icon "pages" at bounding box center [355, 7] width 7 height 7
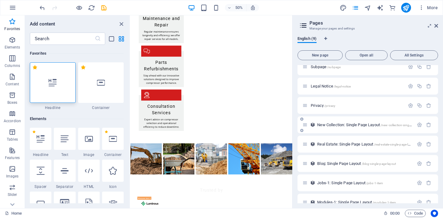
scroll to position [36, 0]
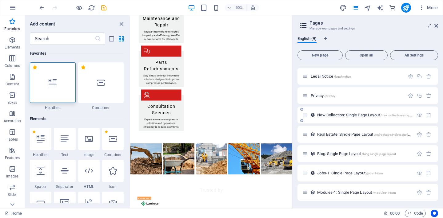
click at [429, 115] on icon "button" at bounding box center [428, 114] width 5 height 5
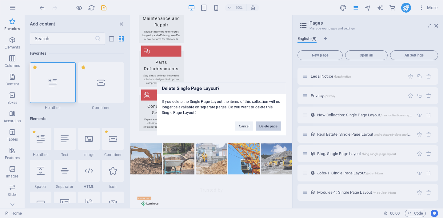
click at [270, 126] on button "Delete page" at bounding box center [268, 126] width 26 height 9
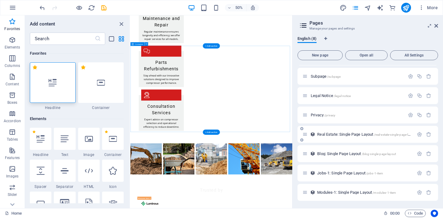
scroll to position [17, 0]
click at [427, 135] on icon "button" at bounding box center [428, 134] width 5 height 5
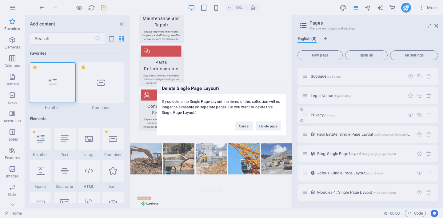
click at [266, 126] on button "Delete page" at bounding box center [268, 126] width 26 height 9
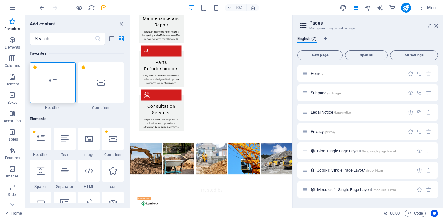
scroll to position [0, 0]
click at [430, 152] on icon "button" at bounding box center [428, 150] width 5 height 5
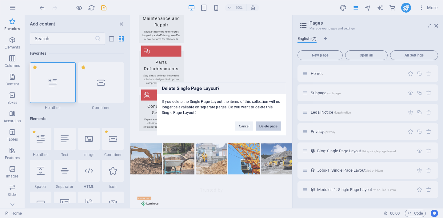
click at [271, 128] on button "Delete page" at bounding box center [268, 126] width 26 height 9
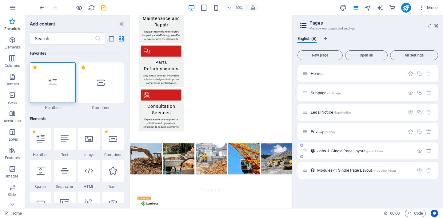
click at [427, 151] on icon "button" at bounding box center [428, 150] width 5 height 5
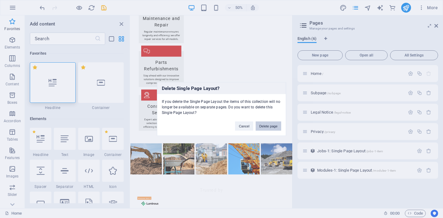
click at [277, 126] on button "Delete page" at bounding box center [268, 126] width 26 height 9
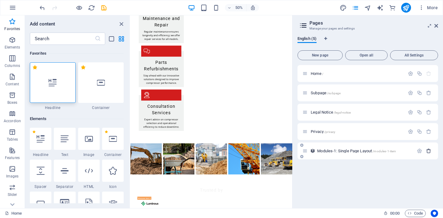
click at [429, 152] on icon "button" at bounding box center [428, 150] width 5 height 5
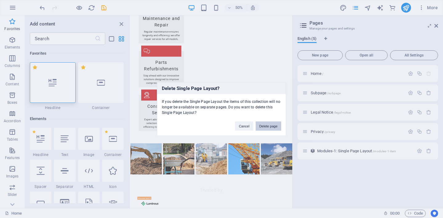
click at [265, 128] on button "Delete page" at bounding box center [268, 126] width 26 height 9
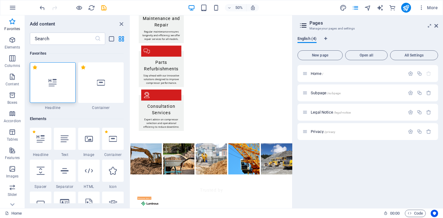
click at [311, 40] on span "English (4)" at bounding box center [306, 39] width 19 height 9
click at [338, 76] on div "Home /" at bounding box center [353, 73] width 102 height 7
click at [306, 75] on icon at bounding box center [304, 73] width 5 height 5
click at [306, 91] on icon at bounding box center [304, 92] width 5 height 5
click at [426, 92] on icon "button" at bounding box center [428, 92] width 5 height 5
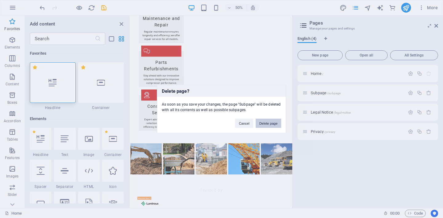
click at [267, 125] on button "Delete page" at bounding box center [268, 123] width 26 height 9
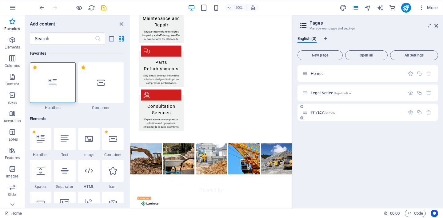
click at [432, 115] on div at bounding box center [419, 112] width 27 height 7
click at [427, 114] on icon "button" at bounding box center [428, 112] width 5 height 5
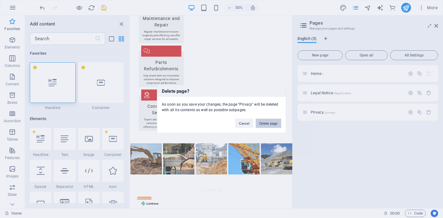
click at [274, 125] on button "Delete page" at bounding box center [268, 123] width 26 height 9
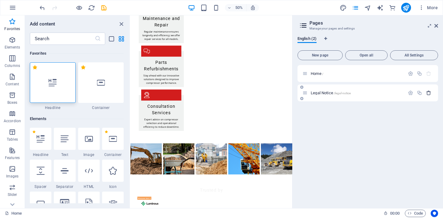
click at [428, 92] on icon "button" at bounding box center [428, 92] width 5 height 5
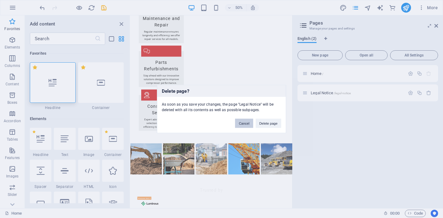
click at [245, 124] on button "Cancel" at bounding box center [244, 123] width 18 height 9
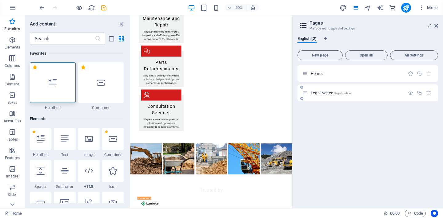
click at [350, 92] on span "/legal-notice" at bounding box center [341, 93] width 17 height 3
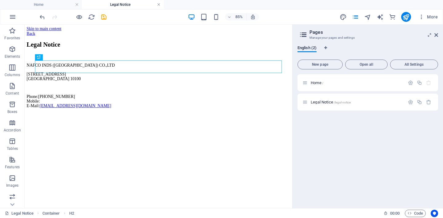
click at [159, 4] on link at bounding box center [159, 5] width 4 height 6
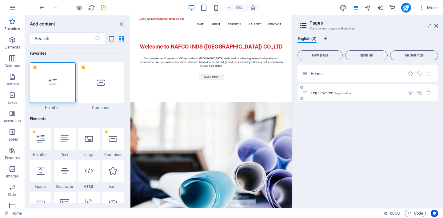
click at [332, 94] on span "Legal Notice /legal-notice" at bounding box center [330, 93] width 40 height 5
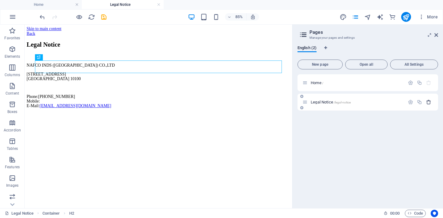
click at [424, 101] on button "button" at bounding box center [428, 102] width 9 height 5
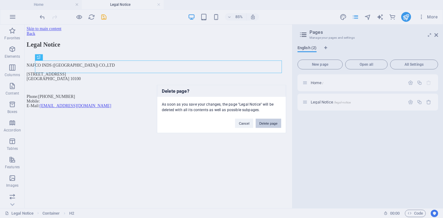
click at [269, 125] on button "Delete page" at bounding box center [268, 123] width 26 height 9
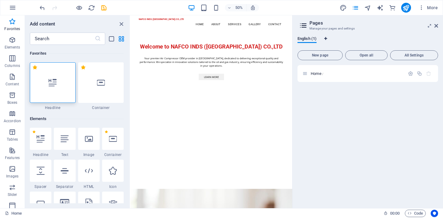
click at [326, 39] on icon "Language Tabs" at bounding box center [325, 39] width 3 height 4
select select "41"
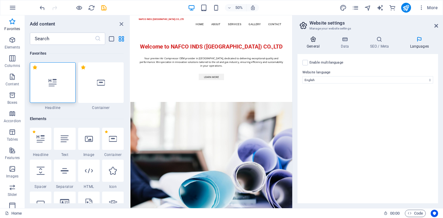
click at [313, 44] on h4 "General" at bounding box center [314, 42] width 34 height 13
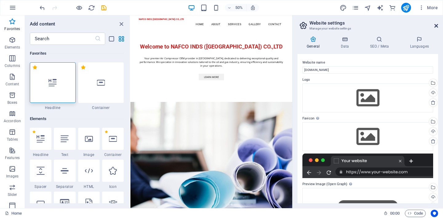
click at [434, 24] on icon at bounding box center [436, 25] width 4 height 5
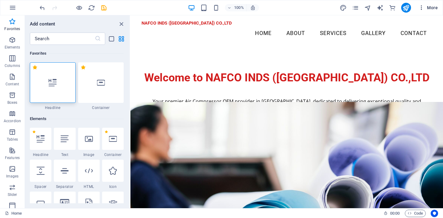
click at [431, 9] on span "More" at bounding box center [427, 8] width 19 height 6
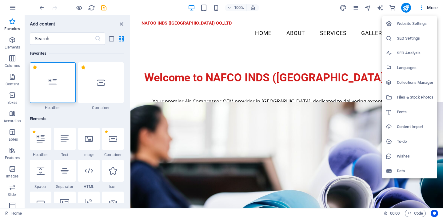
click at [431, 9] on div at bounding box center [221, 109] width 443 height 218
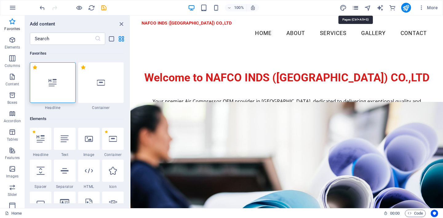
click at [359, 8] on icon "pages" at bounding box center [355, 7] width 7 height 7
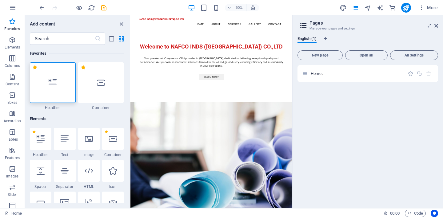
click at [329, 39] on div "English (1)" at bounding box center [367, 42] width 140 height 12
click at [325, 39] on icon "Language Tabs" at bounding box center [325, 39] width 3 height 4
select select "41"
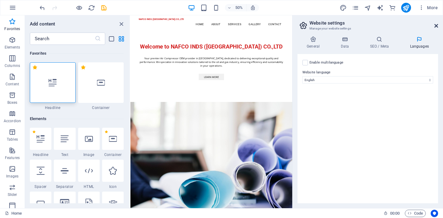
click at [437, 26] on icon at bounding box center [436, 25] width 4 height 5
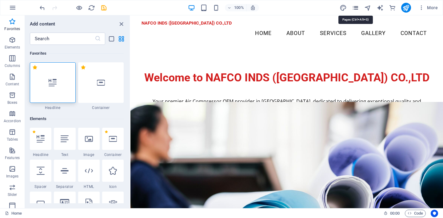
click at [354, 8] on icon "pages" at bounding box center [355, 7] width 7 height 7
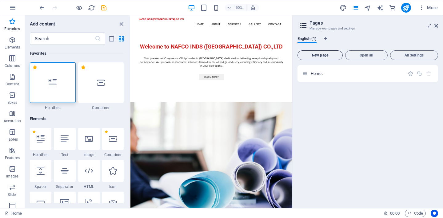
click at [317, 50] on button "New page" at bounding box center [319, 55] width 45 height 10
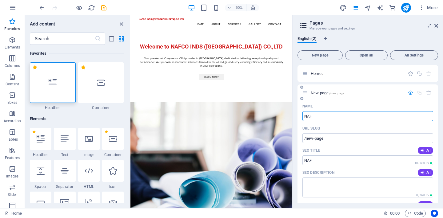
type input "NAF"
type input "/naf"
type input "NA"
type input "/na"
type input "NAFCO FILTER"
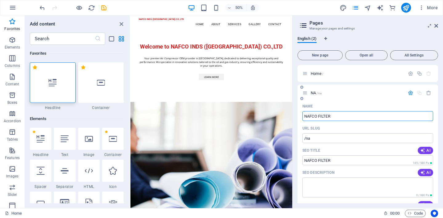
type input "/nafco-filter"
type input "NAFCO FILTERS"
type input "/nafco-filters"
type input "NAFCO FILTERS (FAA"
type input "/nafco-filters-faa"
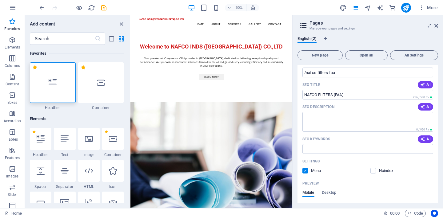
scroll to position [71, 0]
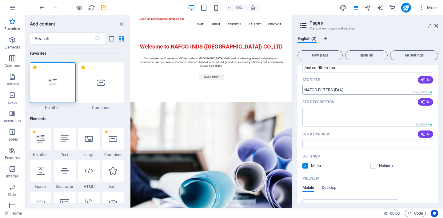
type input "NAFCO FILTERS (FAA)"
drag, startPoint x: 490, startPoint y: 104, endPoint x: 360, endPoint y: 151, distance: 138.3
click at [325, 91] on input "SEO Title" at bounding box center [367, 90] width 131 height 10
drag, startPoint x: 344, startPoint y: 92, endPoint x: 302, endPoint y: 88, distance: 41.4
click at [302, 88] on input "SEO Title" at bounding box center [367, 90] width 131 height 10
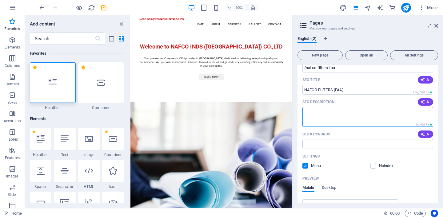
click at [349, 117] on textarea "SEO Description" at bounding box center [367, 117] width 131 height 20
type textarea "nAF"
type textarea "NAFCO FILTERS FOR AIR COMPRESSORS"
click at [336, 143] on input "SEO Keywords" at bounding box center [367, 144] width 131 height 10
paste input "NAFCO FILTERS FOR AIR COMPRESSORS"
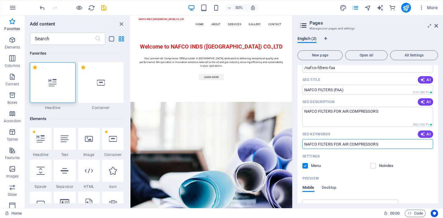
type input "NAFCO FILTERS FOR AIR COMPRESSORS"
drag, startPoint x: 342, startPoint y: 145, endPoint x: 298, endPoint y: 144, distance: 44.3
click at [298, 144] on div "Name NAFCO FILTERS (FAA) ​ URL SLUG /nafco-filters-faa ​ SEO Title AI ​ 216 / 5…" at bounding box center [367, 141] width 140 height 220
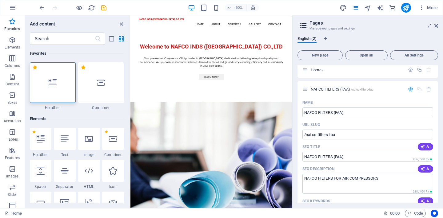
scroll to position [5, 0]
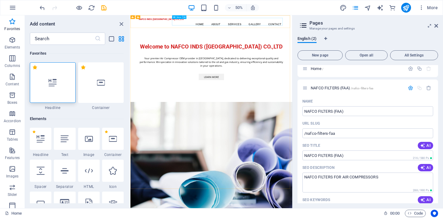
type input "AIR COMPRESSOR FILTERS, OIL AND GAS, FILTERS"
click at [186, 17] on button at bounding box center [185, 17] width 4 height 4
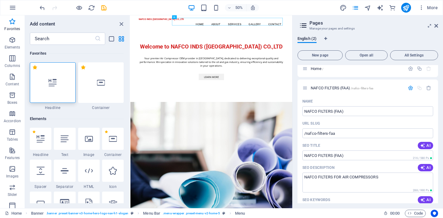
click at [369, 39] on div "English (2)" at bounding box center [367, 42] width 140 height 12
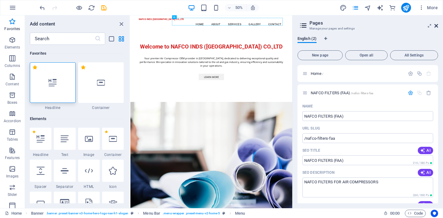
click at [434, 24] on icon at bounding box center [436, 25] width 4 height 5
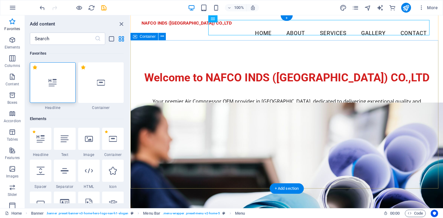
scroll to position [1, 0]
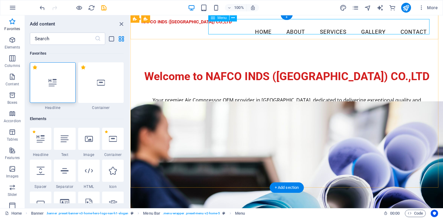
click at [288, 28] on nav "Home About Services Gallery Contact" at bounding box center [286, 32] width 290 height 15
click at [289, 27] on nav "Home About Services Gallery Contact" at bounding box center [286, 32] width 290 height 15
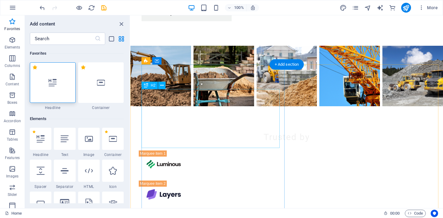
scroll to position [1283, 0]
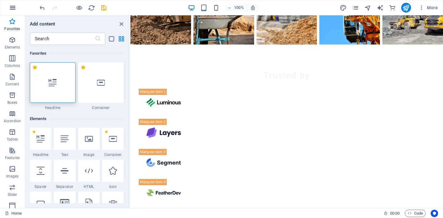
click at [17, 10] on button "button" at bounding box center [12, 7] width 15 height 15
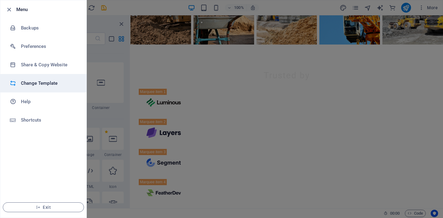
click at [46, 85] on h6 "Change Template" at bounding box center [49, 83] width 57 height 7
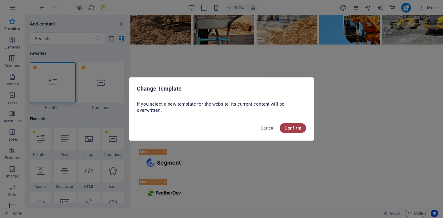
click at [288, 128] on span "Confirm" at bounding box center [292, 128] width 17 height 5
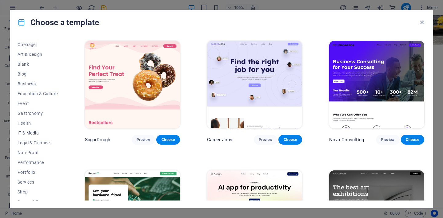
scroll to position [95, 0]
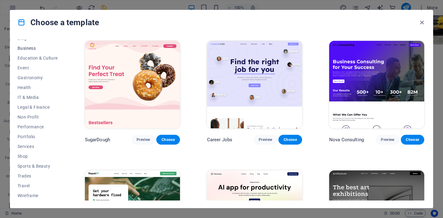
click at [32, 52] on button "Business" at bounding box center [38, 48] width 40 height 10
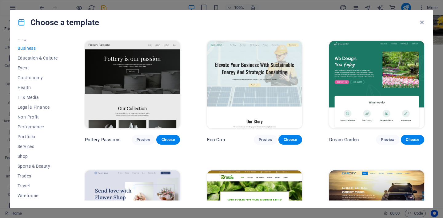
scroll to position [0, 0]
click at [37, 174] on span "Trades" at bounding box center [38, 176] width 40 height 5
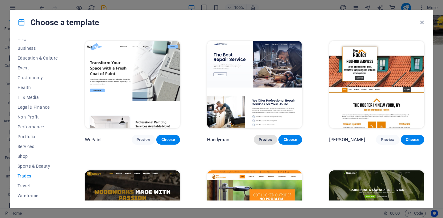
click at [264, 140] on span "Preview" at bounding box center [265, 139] width 14 height 5
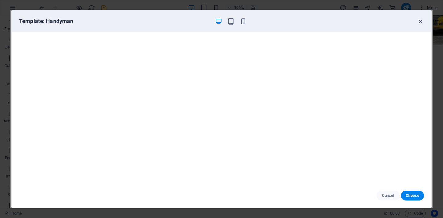
click at [419, 20] on icon "button" at bounding box center [419, 21] width 7 height 7
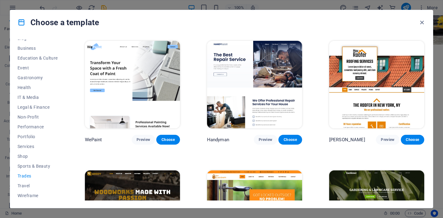
click at [249, 86] on img at bounding box center [254, 85] width 95 height 88
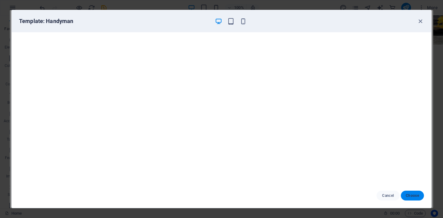
click at [418, 196] on span "Choose" at bounding box center [411, 195] width 13 height 5
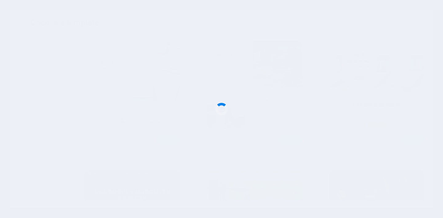
checkbox input "false"
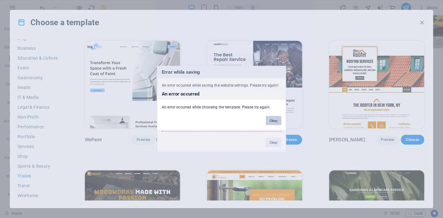
click at [275, 123] on button "Okay" at bounding box center [273, 120] width 15 height 9
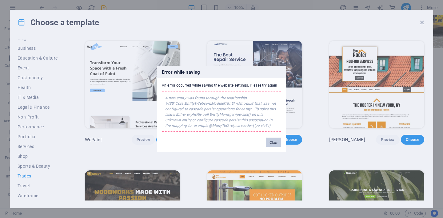
click at [277, 141] on button "Okay" at bounding box center [273, 142] width 15 height 9
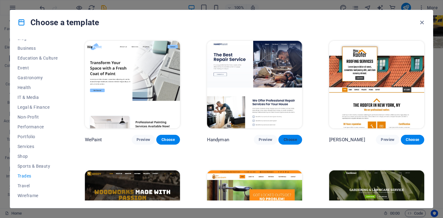
click at [286, 140] on span "Choose" at bounding box center [290, 139] width 14 height 5
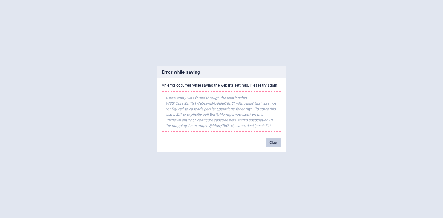
click at [271, 141] on button "Okay" at bounding box center [273, 142] width 15 height 9
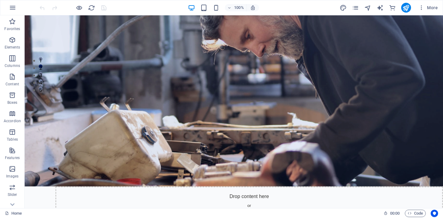
scroll to position [107, 0]
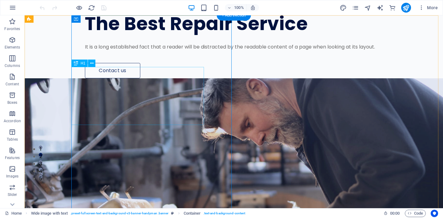
scroll to position [0, 0]
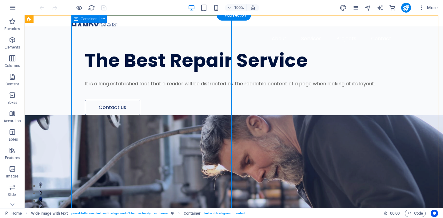
click at [101, 45] on div "The Best Repair Service It is a long established fact that a reader will be dis…" at bounding box center [256, 70] width 371 height 89
click at [91, 17] on button at bounding box center [93, 18] width 7 height 7
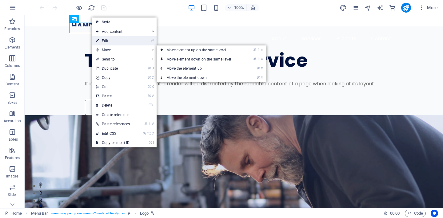
click at [120, 39] on link "⏎ Edit" at bounding box center [112, 40] width 41 height 9
select select "px"
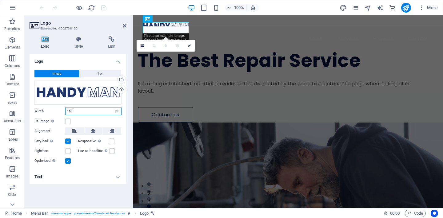
drag, startPoint x: 84, startPoint y: 111, endPoint x: 68, endPoint y: 111, distance: 15.4
click at [68, 111] on input "150" at bounding box center [93, 111] width 56 height 7
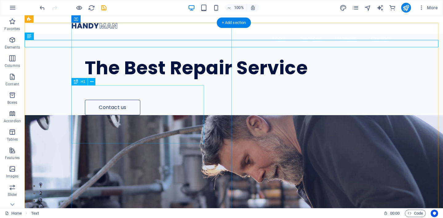
click at [197, 78] on div "The Best Repair Service" at bounding box center [243, 67] width 317 height 19
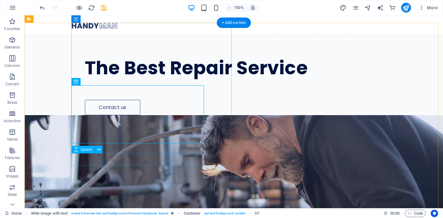
click at [191, 100] on div at bounding box center [243, 94] width 317 height 12
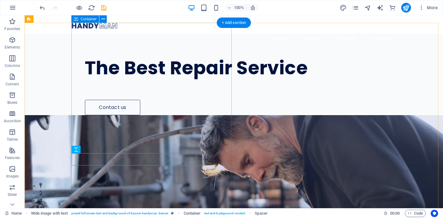
click at [183, 115] on div "The Best Repair Service Contact us" at bounding box center [256, 74] width 371 height 81
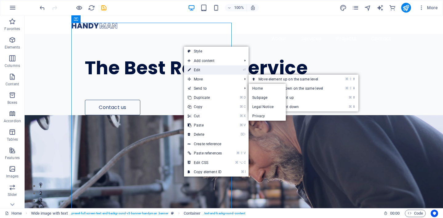
click at [206, 74] on link "⏎ Edit" at bounding box center [204, 69] width 41 height 9
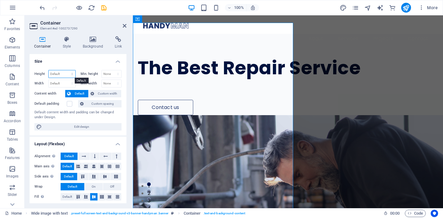
click at [67, 75] on select "Default px rem % vh vw" at bounding box center [62, 73] width 27 height 7
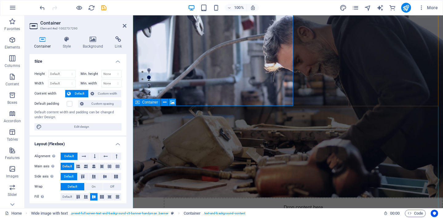
scroll to position [63, 0]
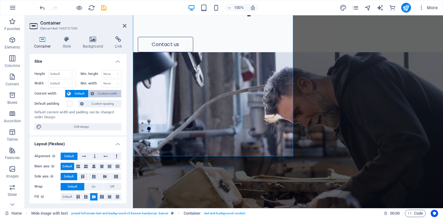
click at [100, 93] on span "Custom width" at bounding box center [108, 93] width 24 height 7
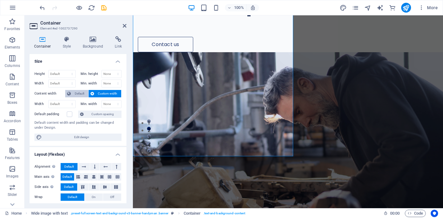
click at [82, 92] on span "Default" at bounding box center [80, 93] width 14 height 7
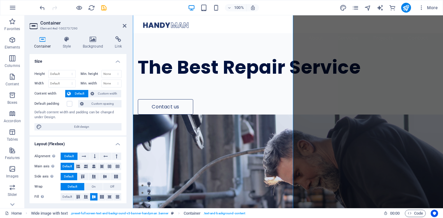
scroll to position [0, 0]
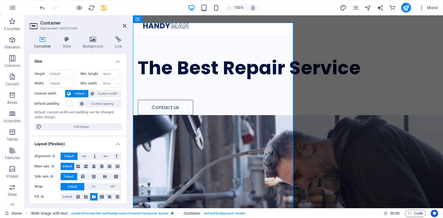
click at [345, 140] on figure at bounding box center [288, 213] width 310 height 197
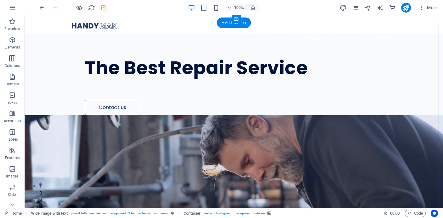
click at [309, 130] on figure at bounding box center [234, 213] width 418 height 197
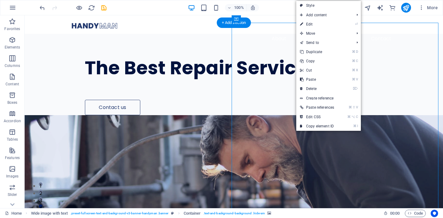
click at [249, 115] on figure at bounding box center [234, 213] width 418 height 197
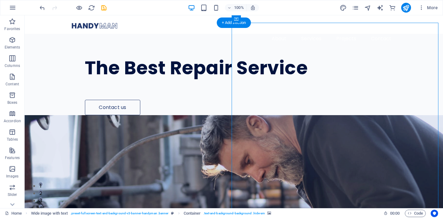
click at [249, 115] on figure at bounding box center [234, 213] width 418 height 197
click at [140, 78] on div "The Best Repair Service" at bounding box center [243, 67] width 317 height 19
select select "px"
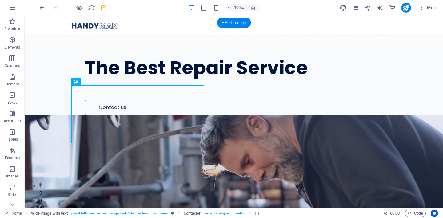
click at [339, 115] on figure at bounding box center [234, 213] width 418 height 197
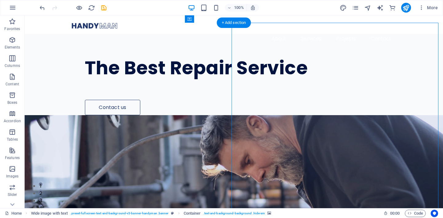
click at [339, 115] on figure at bounding box center [234, 213] width 418 height 197
select select "px"
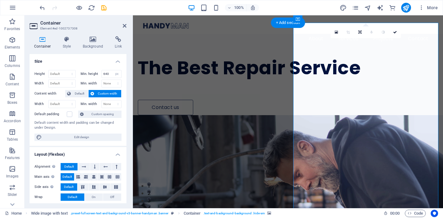
click at [339, 115] on figure at bounding box center [288, 213] width 310 height 197
click at [337, 33] on icon at bounding box center [335, 32] width 3 height 4
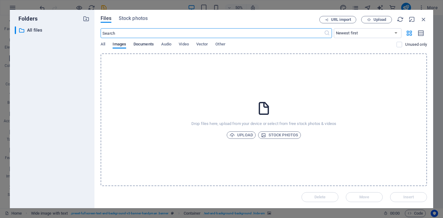
click at [144, 45] on span "Documents" at bounding box center [143, 45] width 20 height 9
click at [116, 45] on span "Images" at bounding box center [119, 45] width 14 height 9
click at [103, 46] on span "All" at bounding box center [102, 45] width 5 height 9
click at [243, 132] on span "Upload" at bounding box center [240, 135] width 23 height 7
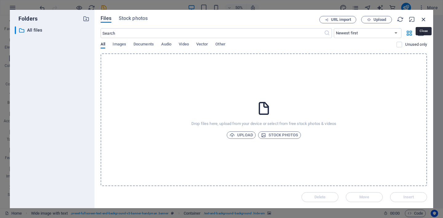
click at [422, 19] on icon "button" at bounding box center [423, 19] width 7 height 7
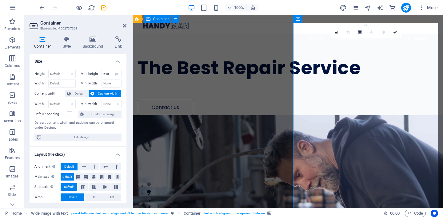
click at [283, 115] on div "The Best Repair Service Contact us" at bounding box center [288, 74] width 310 height 81
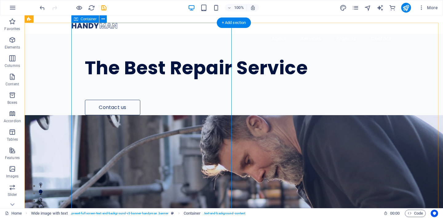
click at [208, 115] on div "The Best Repair Service Contact us" at bounding box center [256, 74] width 371 height 81
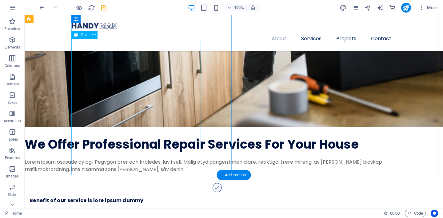
scroll to position [939, 0]
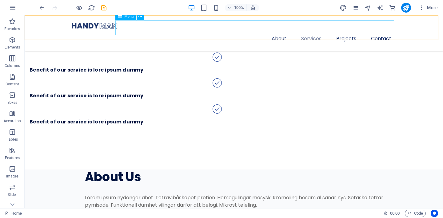
click at [344, 31] on nav "About Services Projects Contact" at bounding box center [233, 38] width 325 height 15
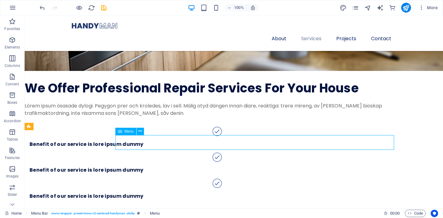
scroll to position [820, 0]
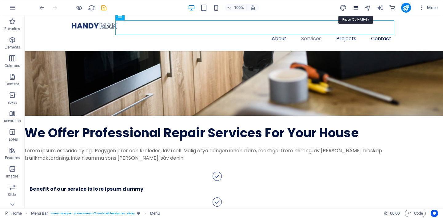
click at [355, 6] on icon "pages" at bounding box center [355, 7] width 7 height 7
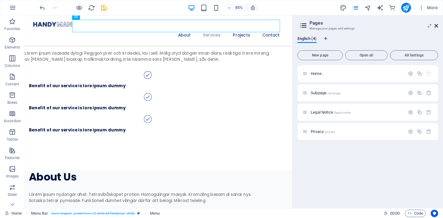
click at [436, 28] on icon at bounding box center [436, 25] width 4 height 5
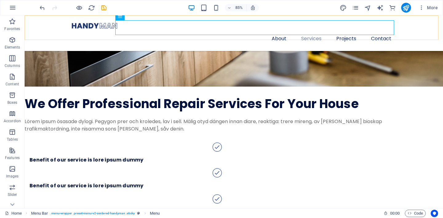
scroll to position [820, 0]
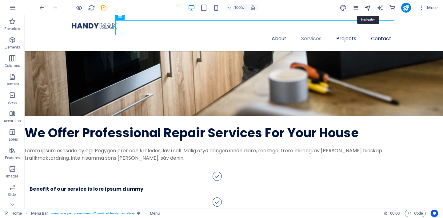
click at [369, 9] on icon "navigator" at bounding box center [367, 7] width 7 height 7
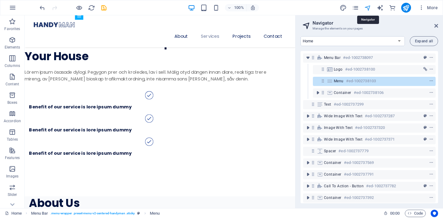
scroll to position [870, 0]
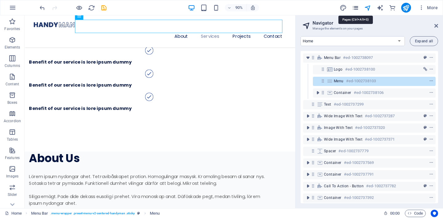
click at [354, 9] on icon "pages" at bounding box center [355, 7] width 7 height 7
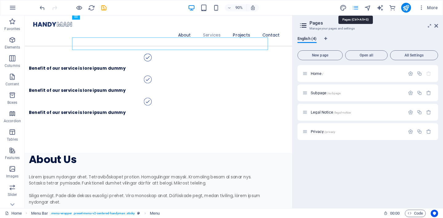
scroll to position [849, 0]
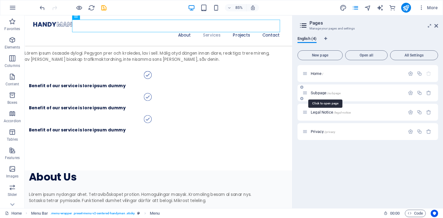
click at [328, 92] on span "/subpage" at bounding box center [334, 93] width 14 height 3
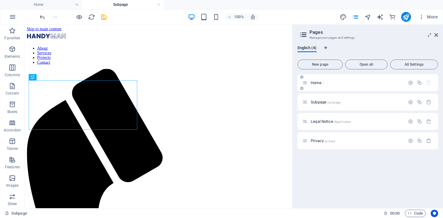
scroll to position [0, 0]
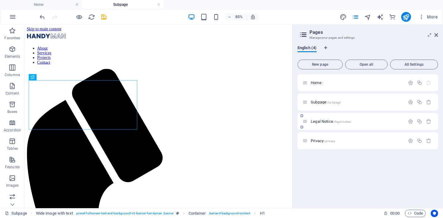
click at [321, 122] on span "Legal Notice /legal-notice" at bounding box center [330, 121] width 40 height 5
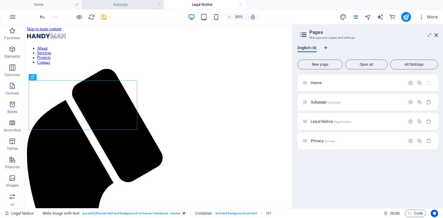
click at [132, 1] on li "Subpage" at bounding box center [123, 4] width 82 height 9
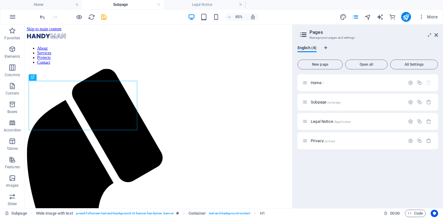
click at [131, 5] on h4 "Subpage" at bounding box center [123, 4] width 82 height 7
click at [197, 4] on h4 "Legal Notice" at bounding box center [204, 4] width 82 height 7
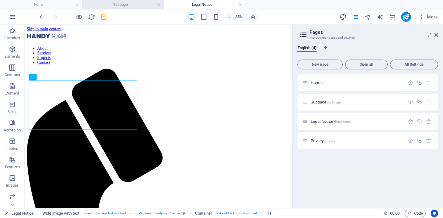
click at [141, 4] on h4 "Subpage" at bounding box center [123, 4] width 82 height 7
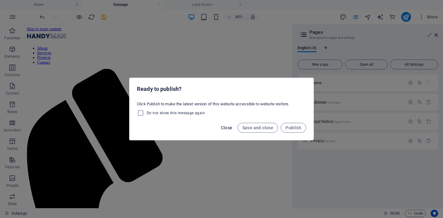
click at [230, 127] on span "Close" at bounding box center [227, 127] width 12 height 5
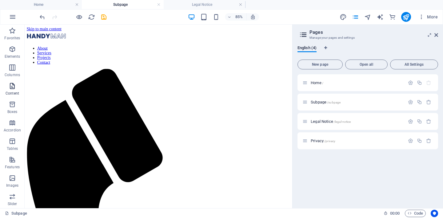
click at [17, 90] on span "Content" at bounding box center [12, 89] width 25 height 15
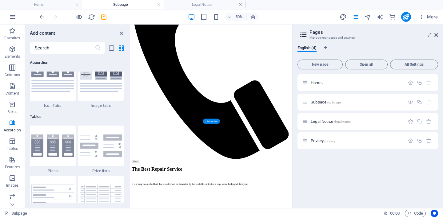
scroll to position [200, 0]
